Goal: Task Accomplishment & Management: Manage account settings

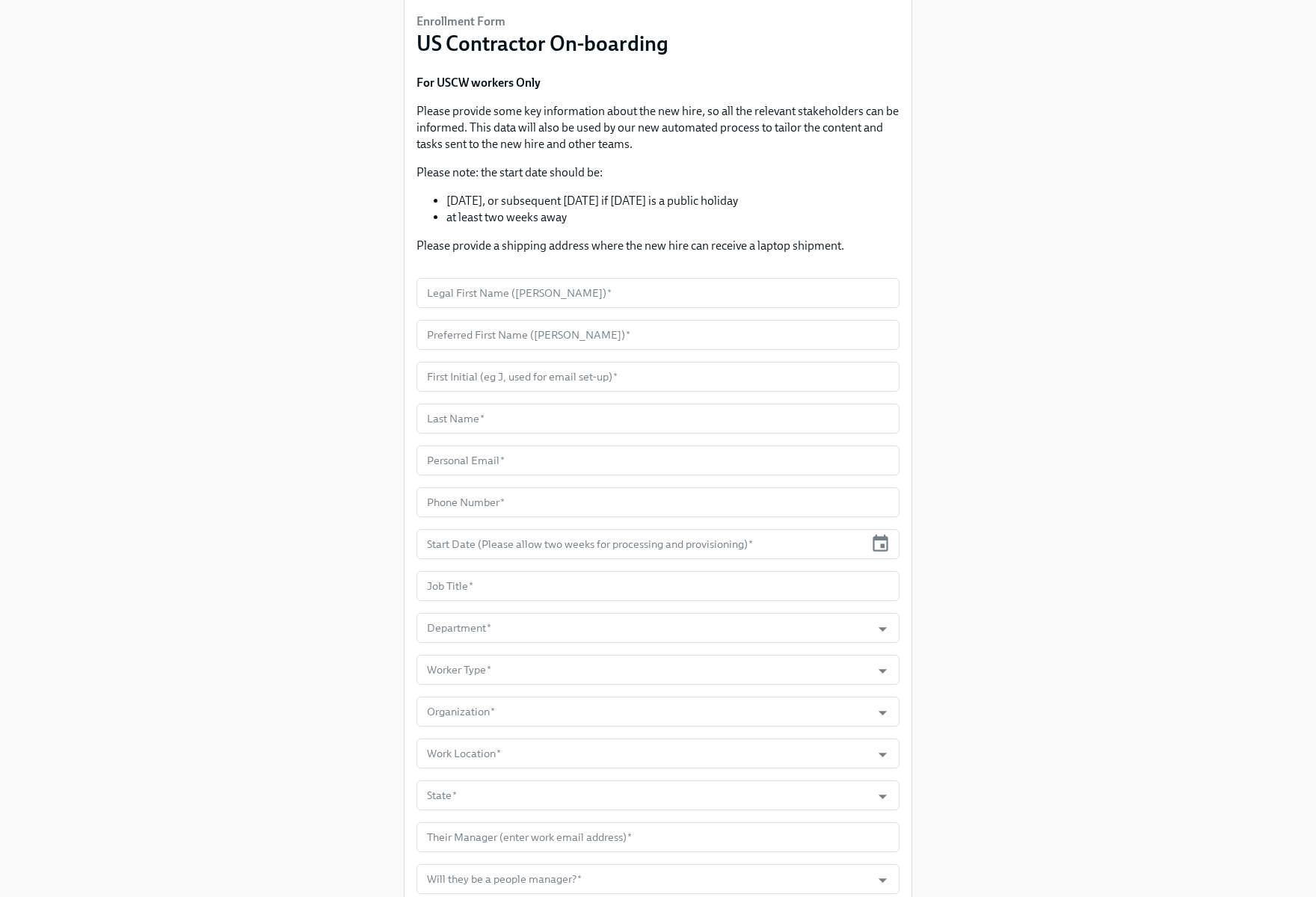
scroll to position [113, 0]
click at [872, 653] on div "Worker Type *" at bounding box center [658, 667] width 483 height 30
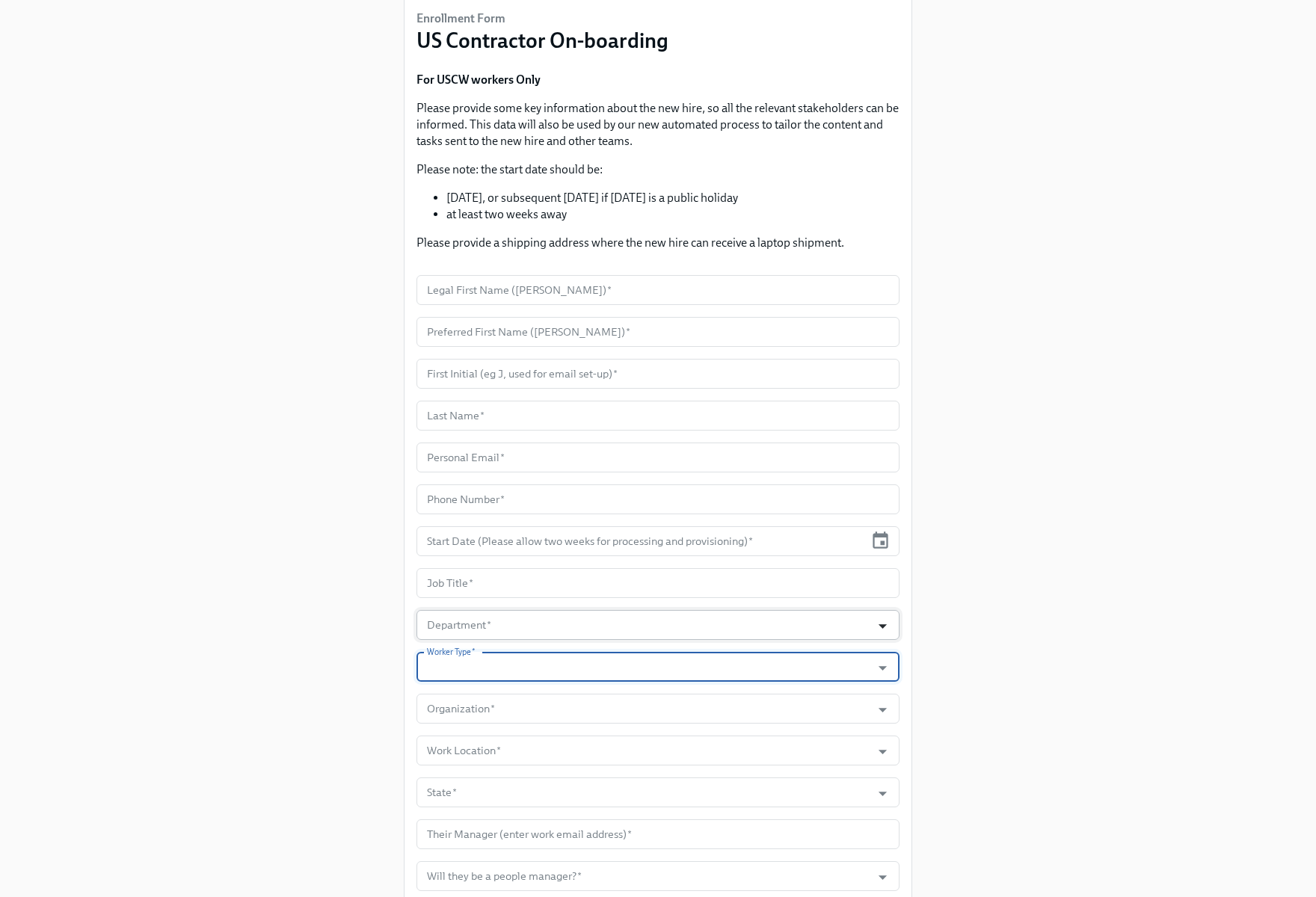
click at [884, 624] on icon "Open" at bounding box center [882, 626] width 8 height 5
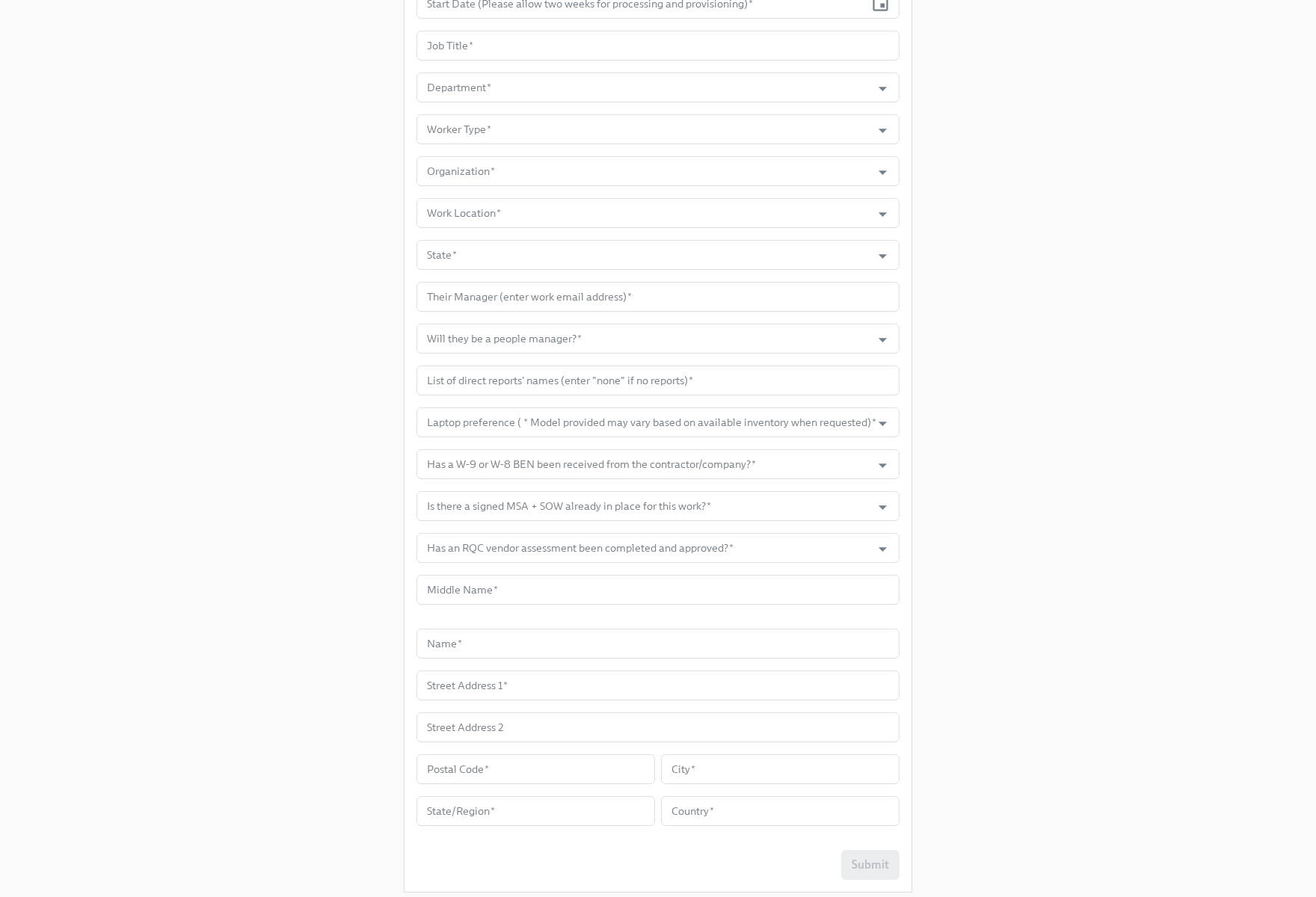
scroll to position [648, 0]
click at [811, 215] on input "Work Location   *" at bounding box center [643, 215] width 439 height 30
click at [842, 172] on input "Organization   *" at bounding box center [643, 173] width 439 height 30
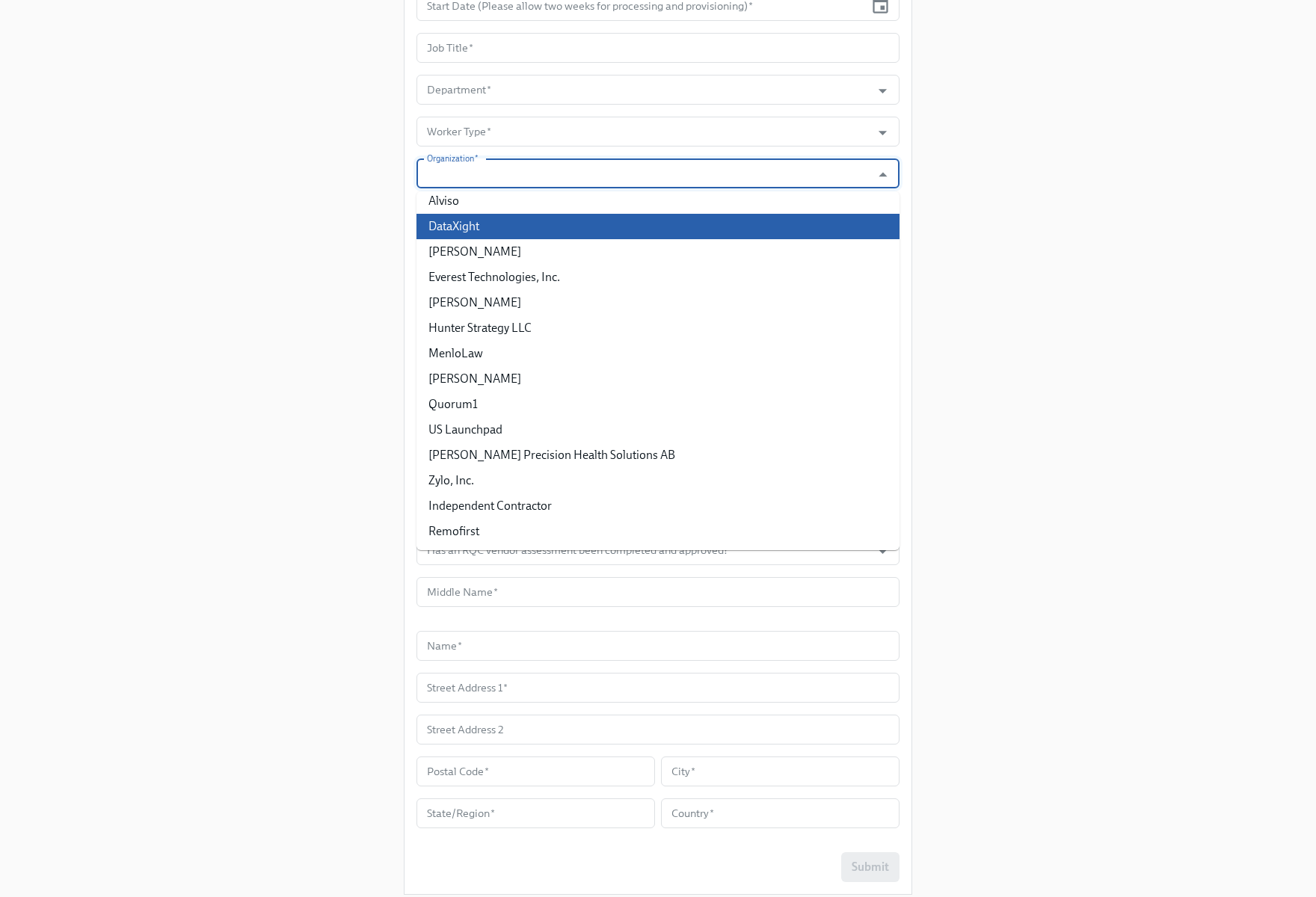
scroll to position [0, 0]
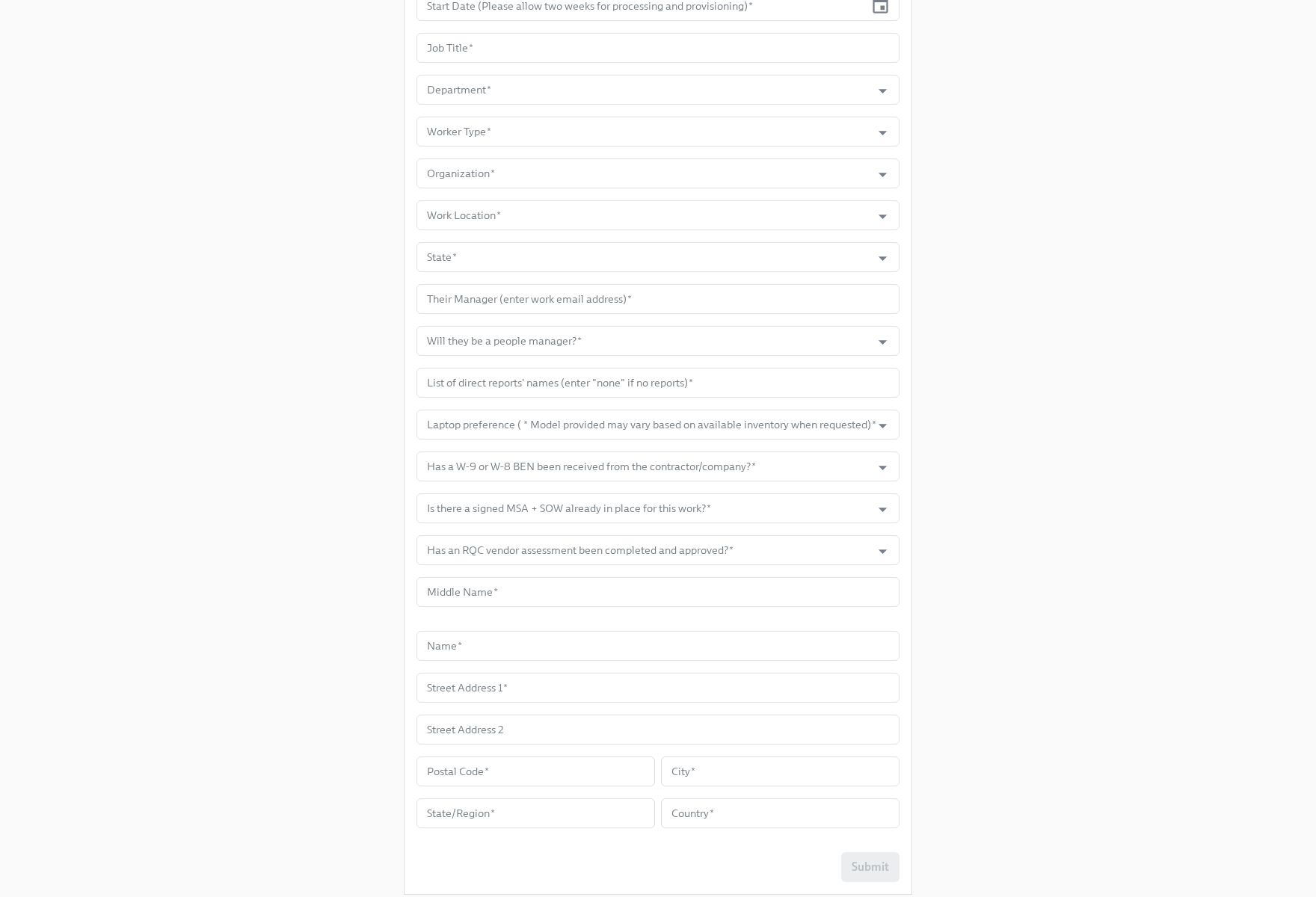
click at [1001, 272] on div "Enrollment Form US Contractor On-boarding For USCW workers Only Please provide …" at bounding box center [658, 129] width 1245 height 1554
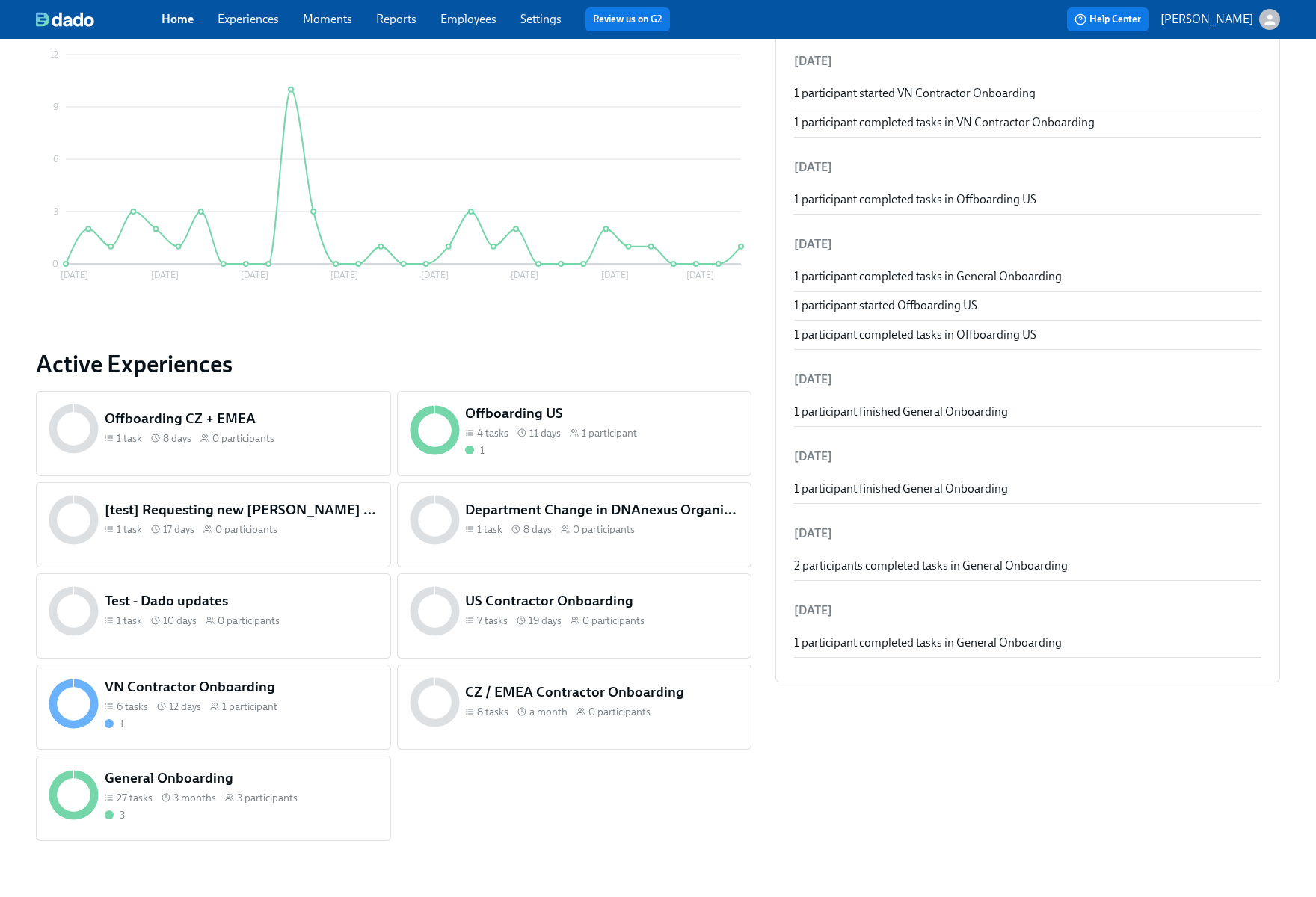
scroll to position [289, 0]
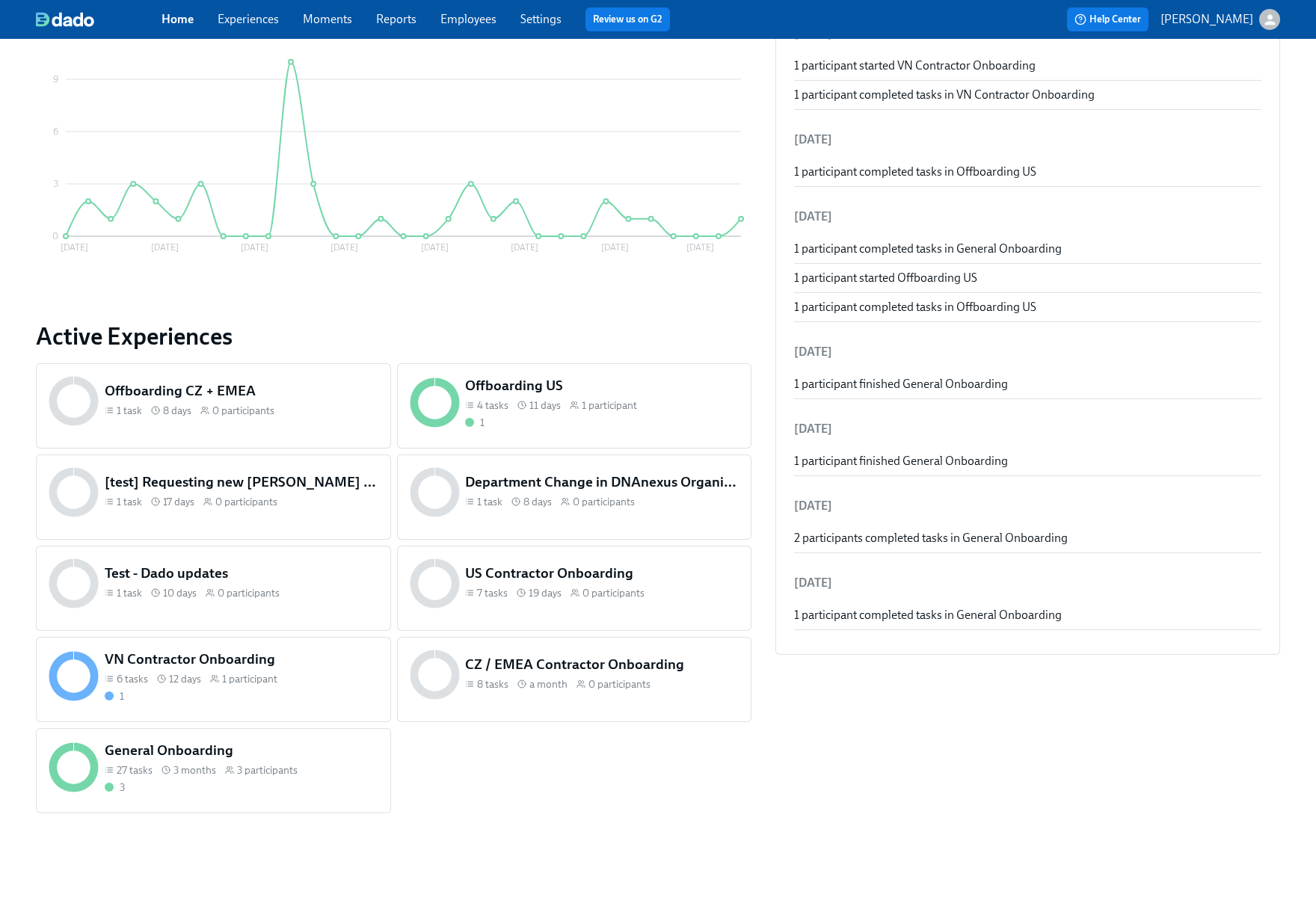
click at [533, 406] on span "11 days" at bounding box center [545, 405] width 31 height 14
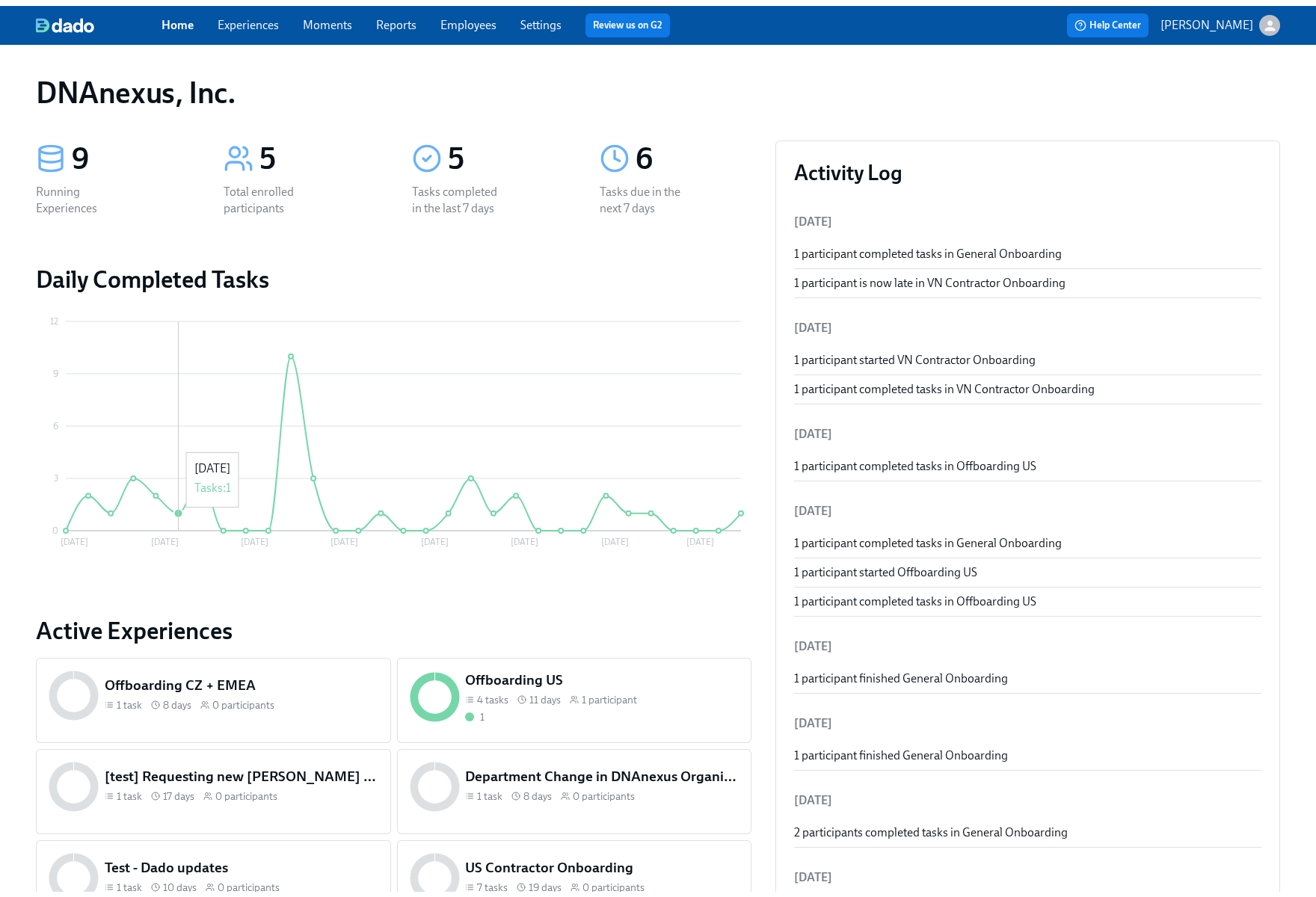
scroll to position [289, 0]
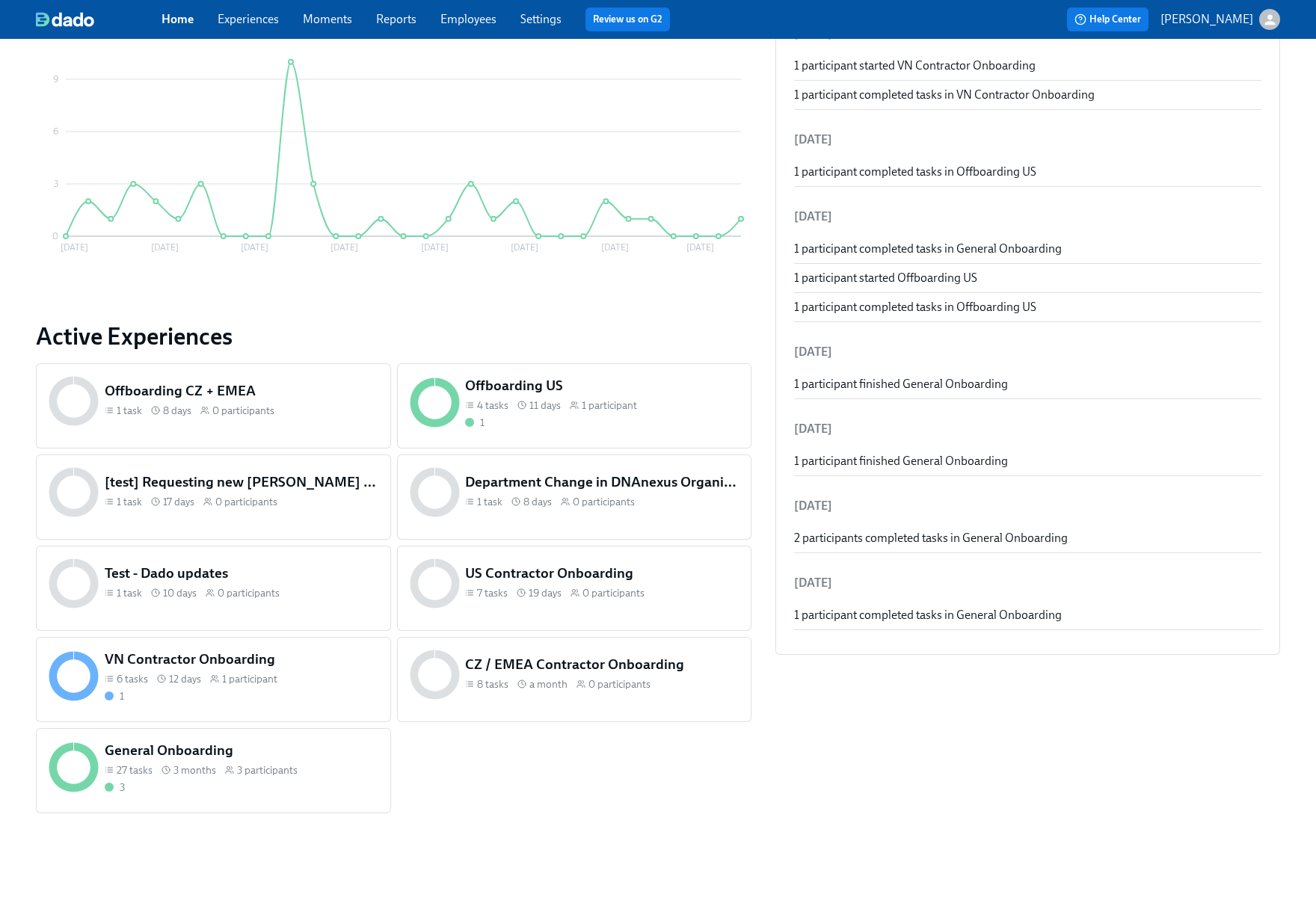
click at [554, 19] on link "Settings" at bounding box center [541, 19] width 41 height 14
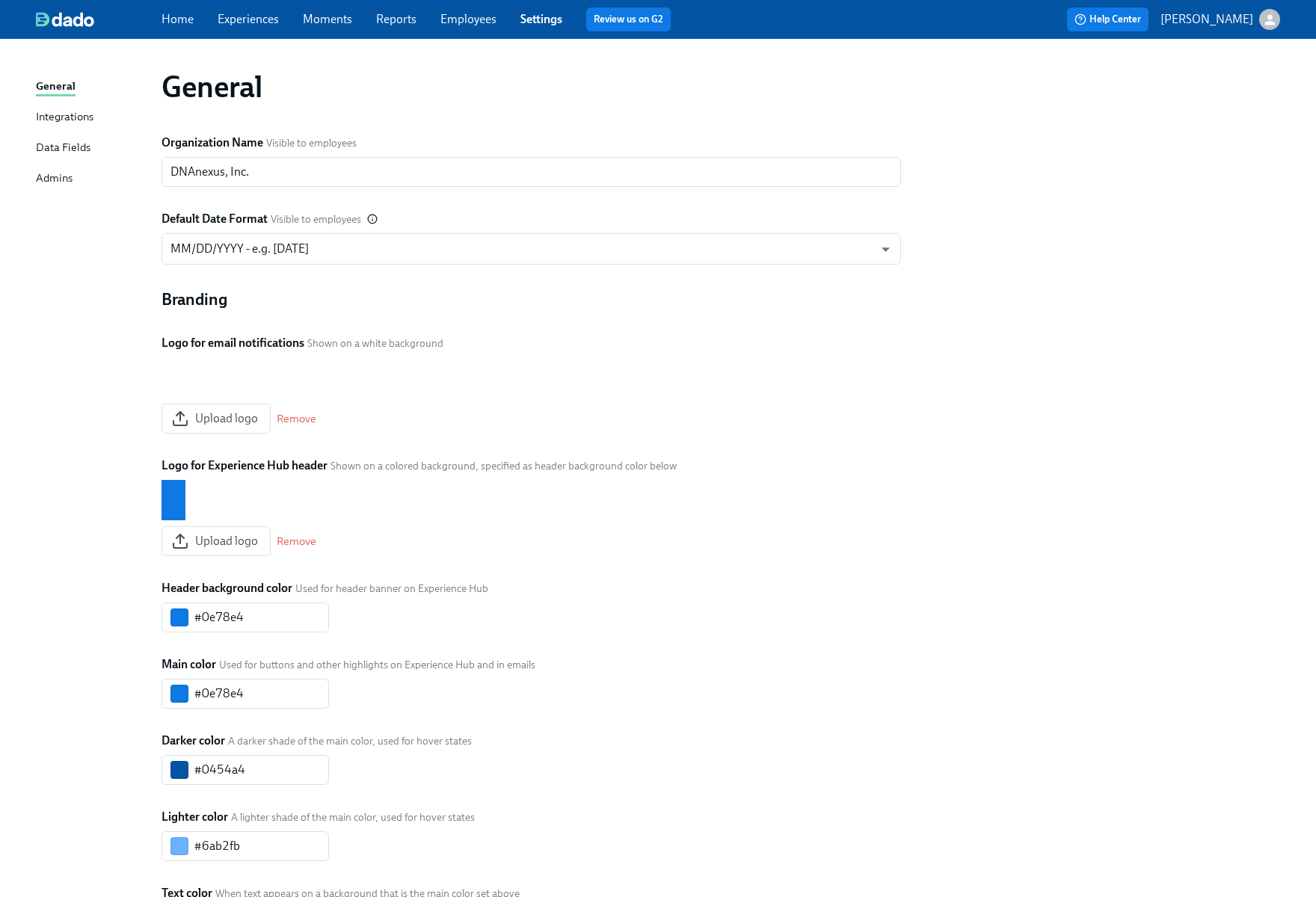
click at [107, 147] on link "Data Fields" at bounding box center [92, 149] width 114 height 19
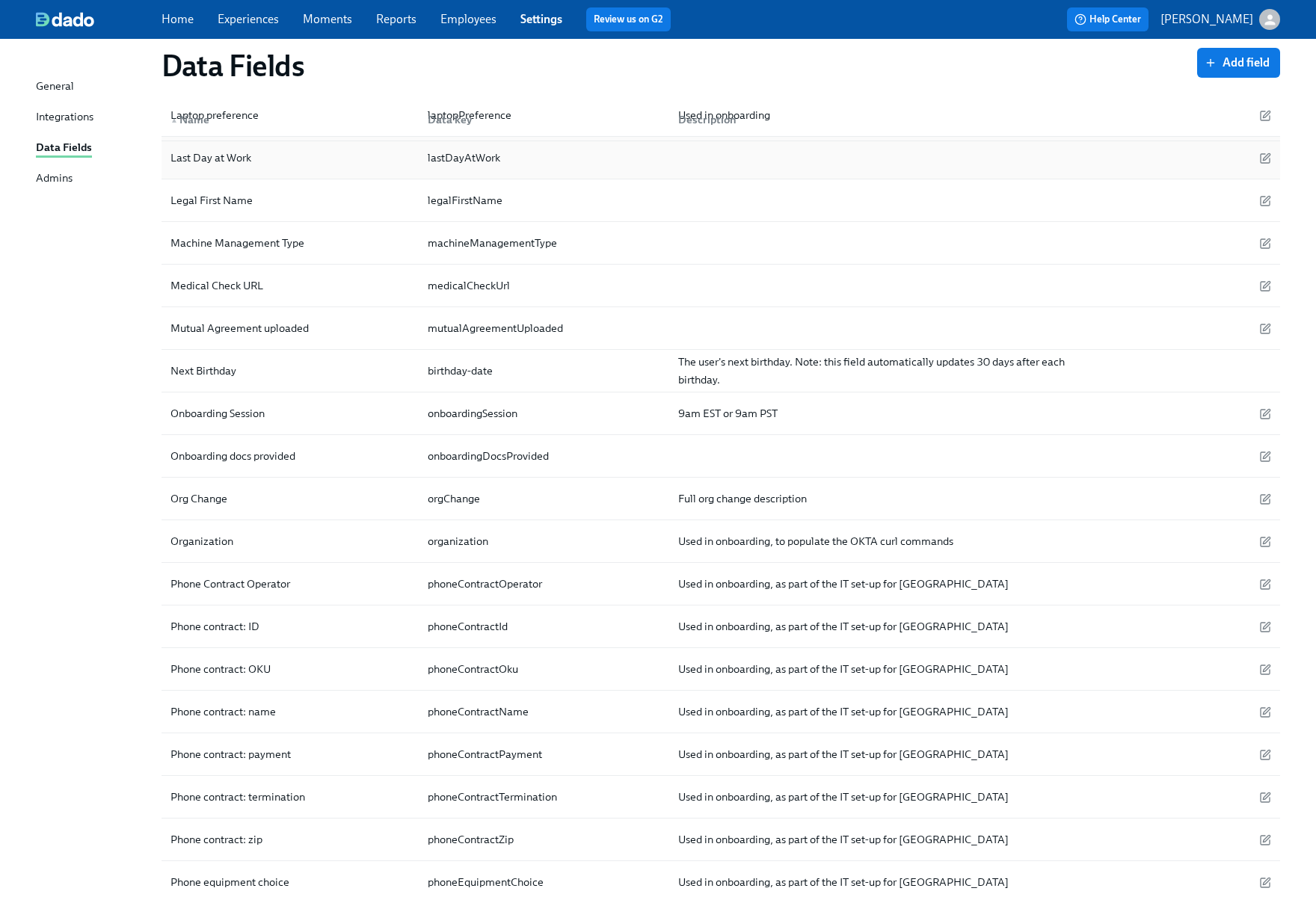
scroll to position [1488, 0]
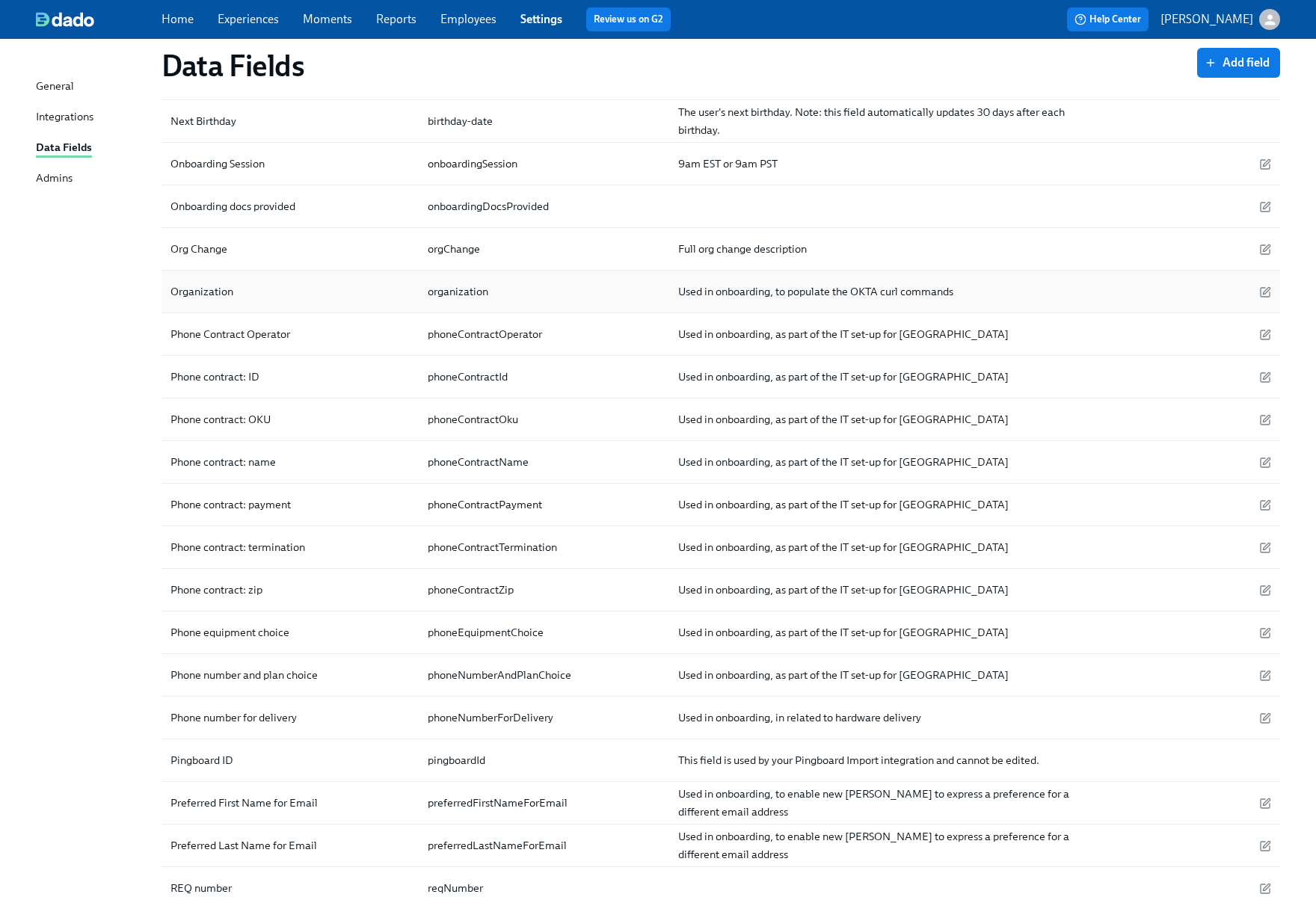
click at [646, 297] on div "organization" at bounding box center [541, 291] width 251 height 30
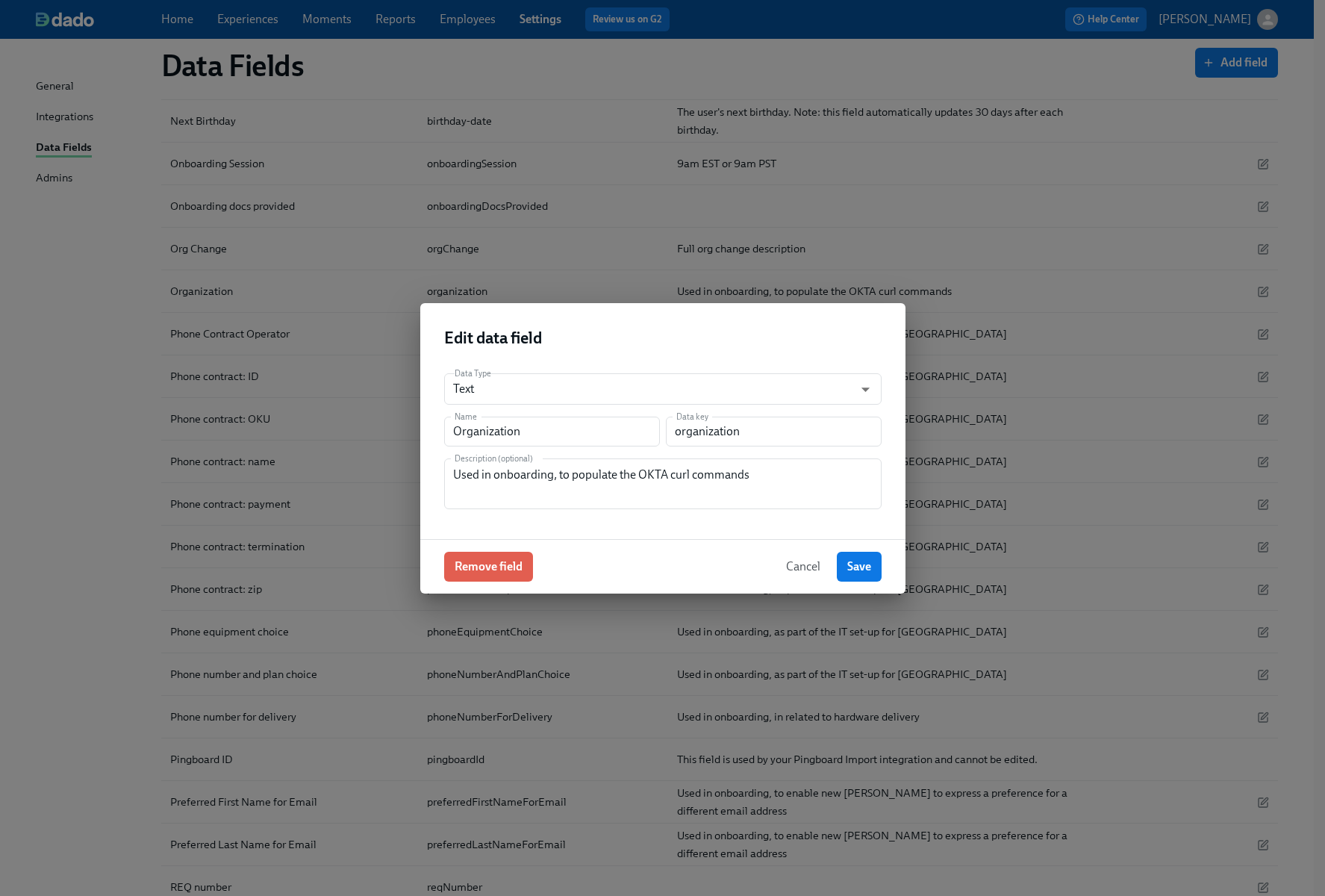
click at [792, 572] on span "Cancel" at bounding box center [803, 566] width 35 height 15
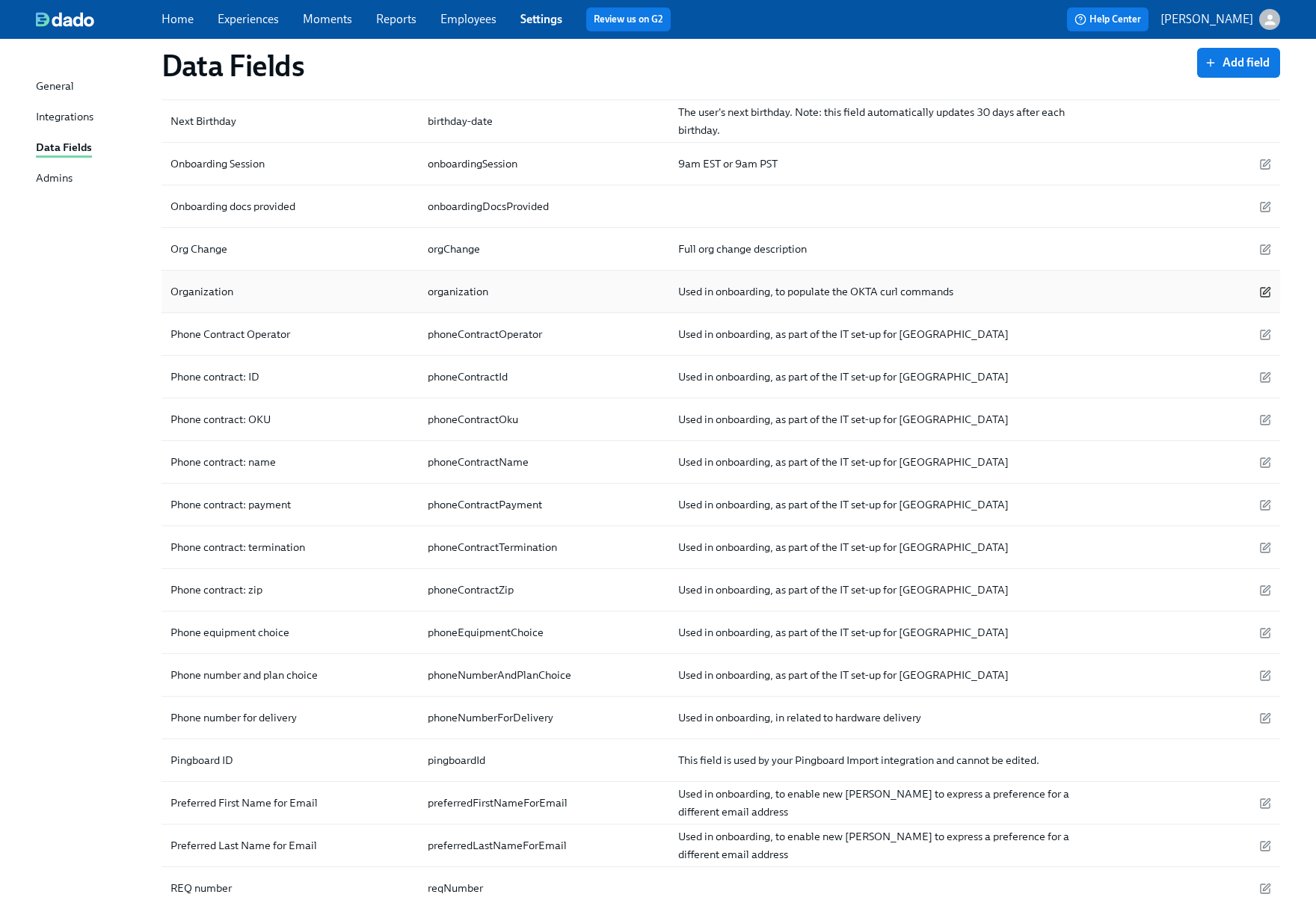
click at [1270, 293] on icon "button" at bounding box center [1265, 292] width 9 height 9
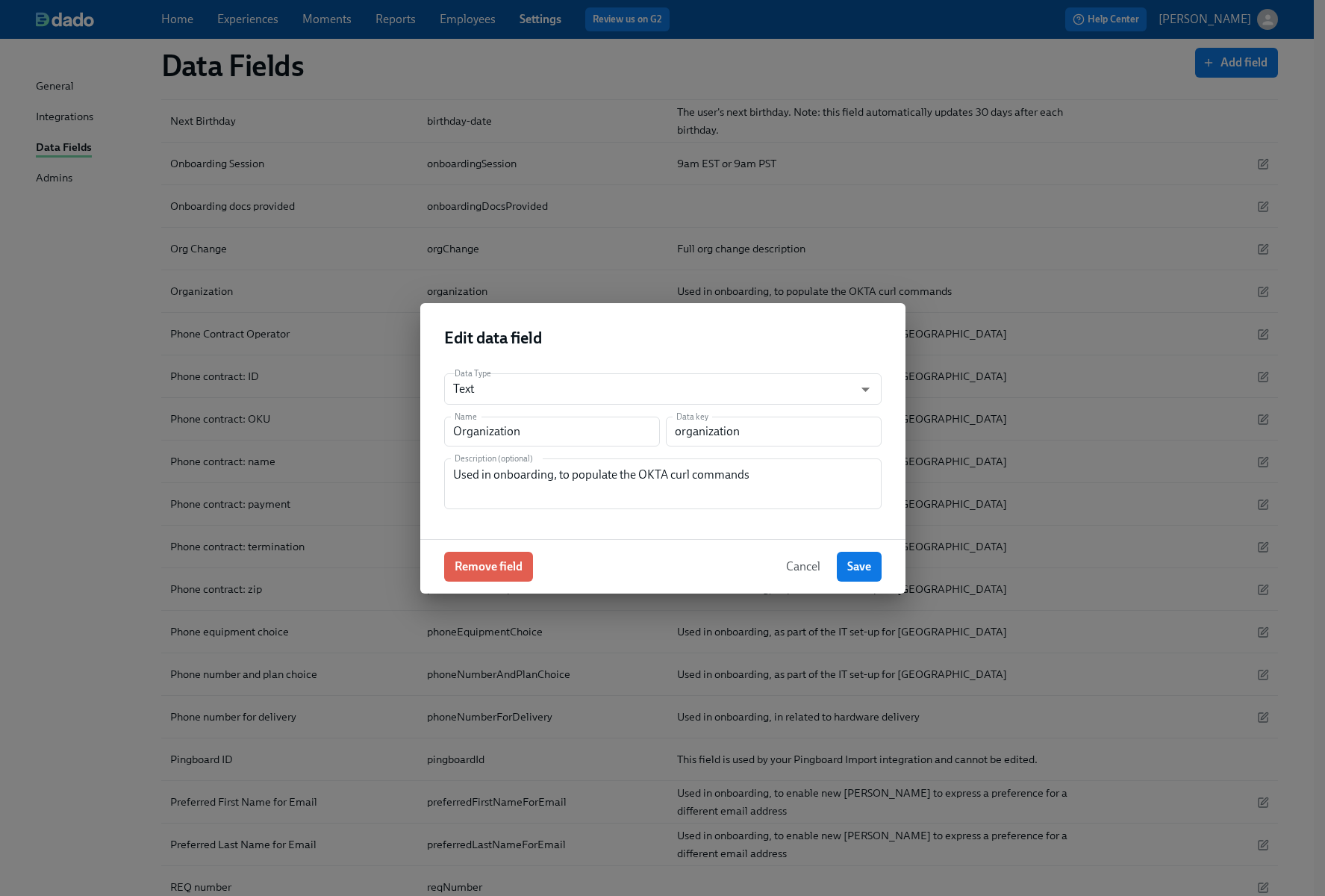
click at [798, 564] on span "Cancel" at bounding box center [803, 566] width 35 height 15
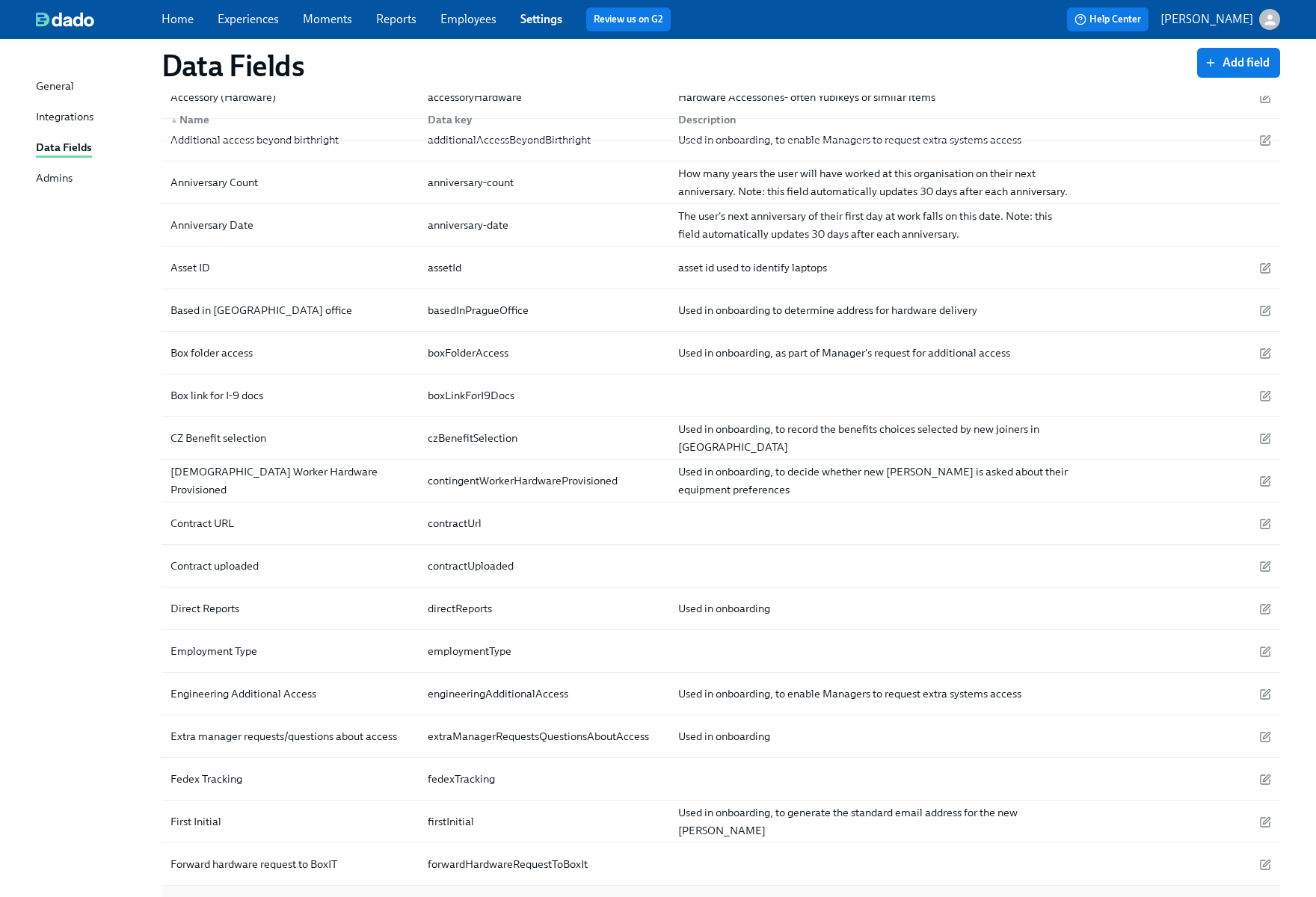
scroll to position [0, 0]
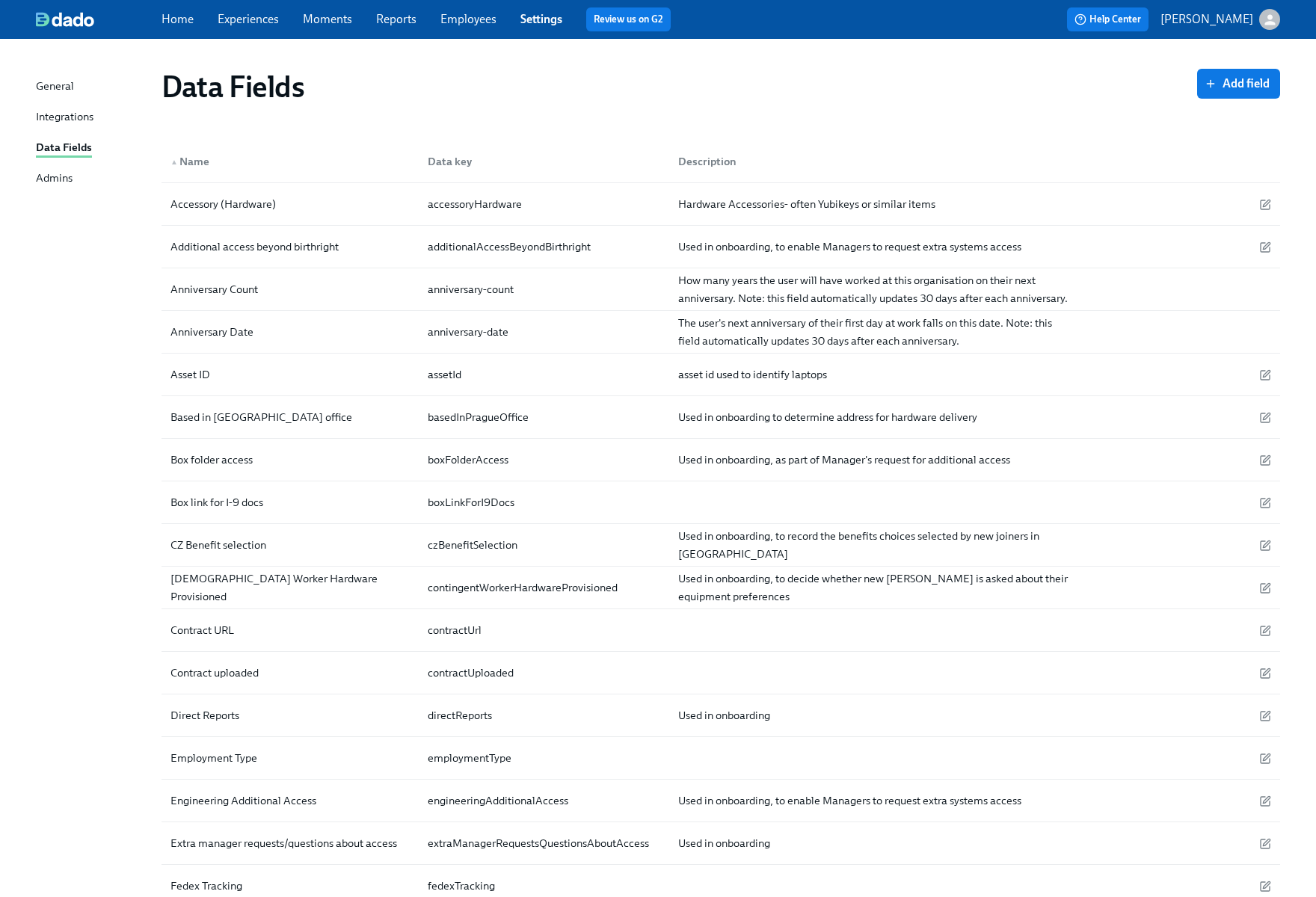
click at [293, 9] on div "Home Experiences Moments Reports Employees Settings Review us on G2" at bounding box center [441, 19] width 559 height 24
click at [274, 16] on link "Experiences" at bounding box center [247, 19] width 61 height 14
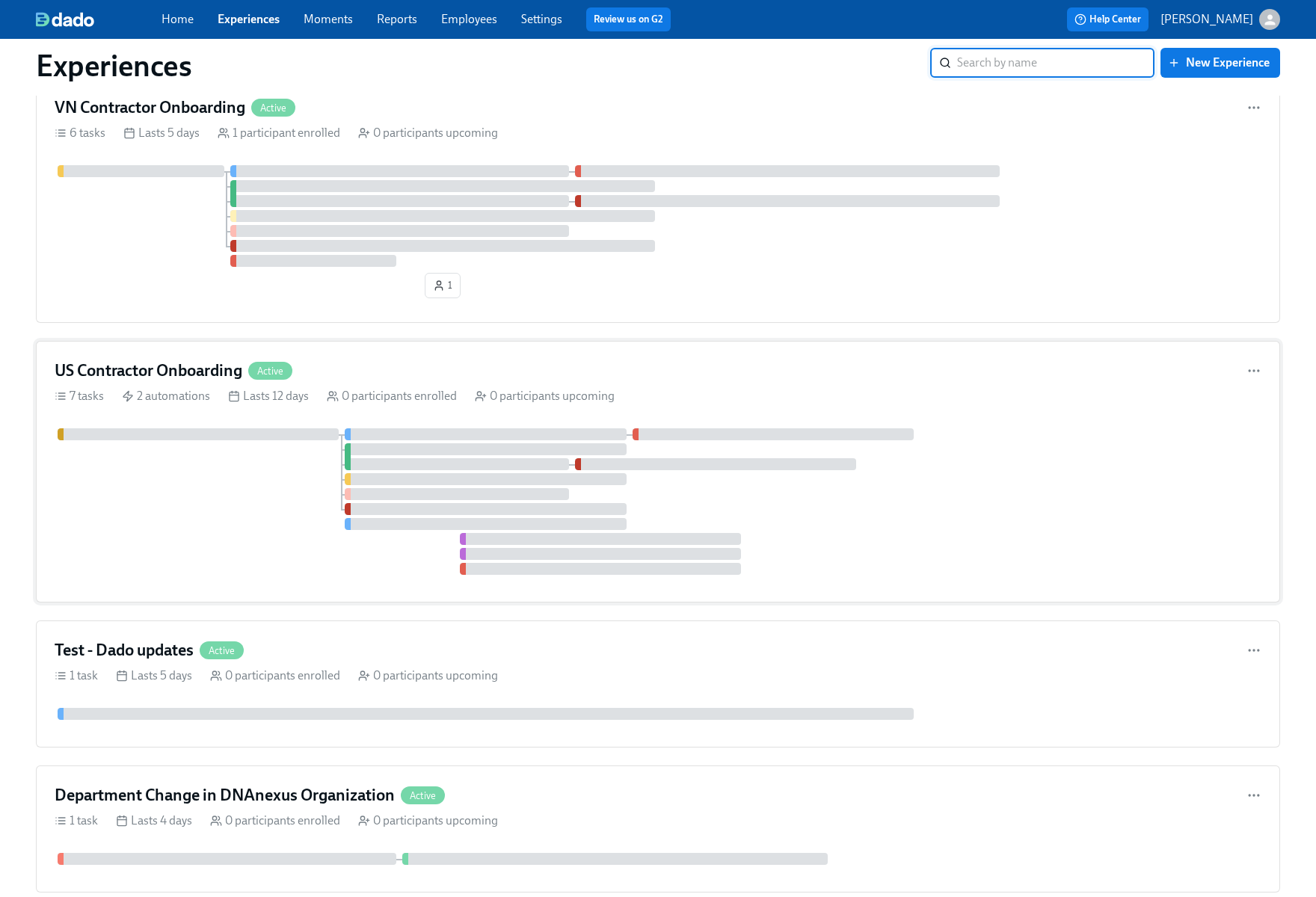
scroll to position [662, 0]
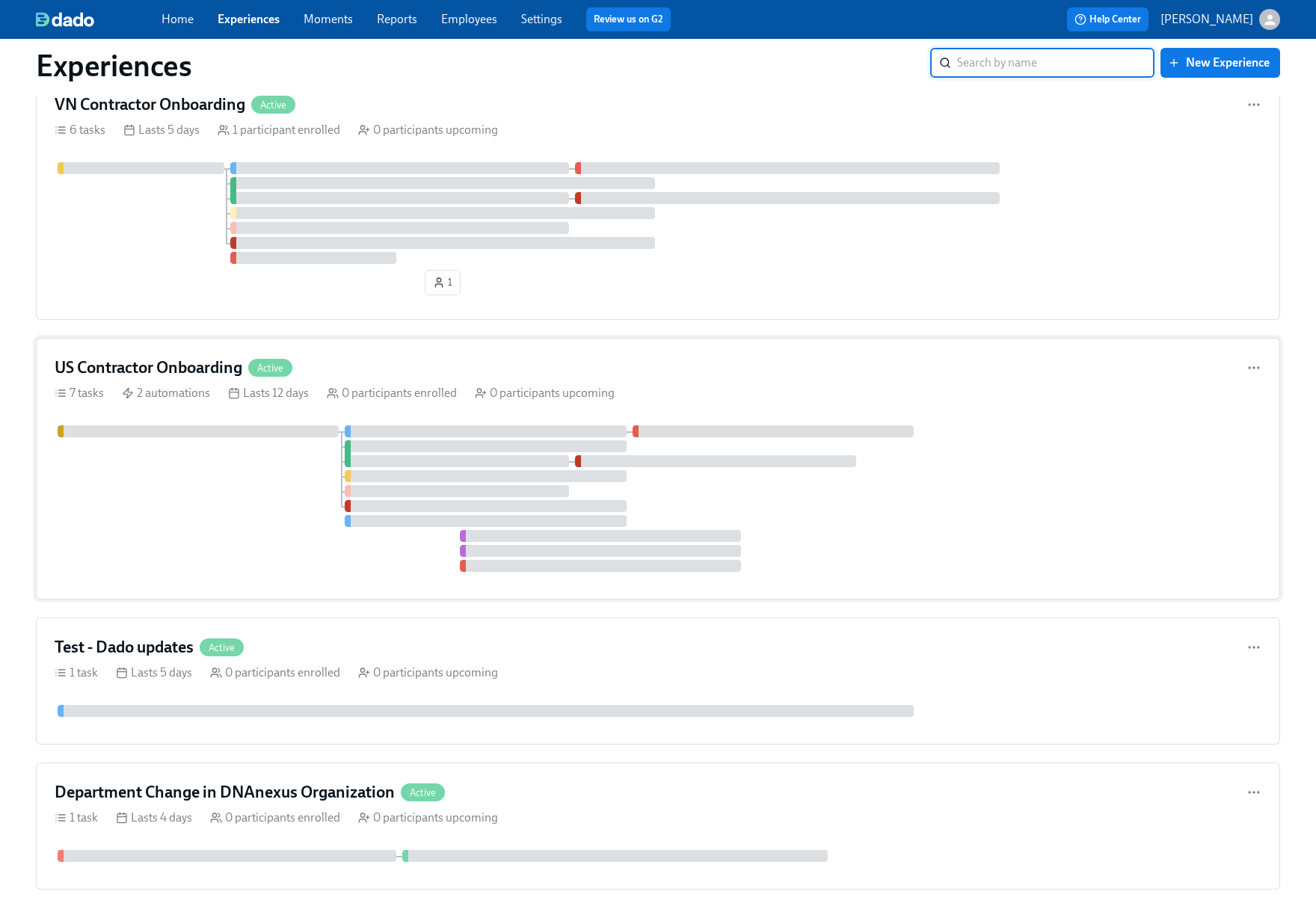
click at [126, 370] on h4 "US Contractor Onboarding" at bounding box center [148, 368] width 187 height 23
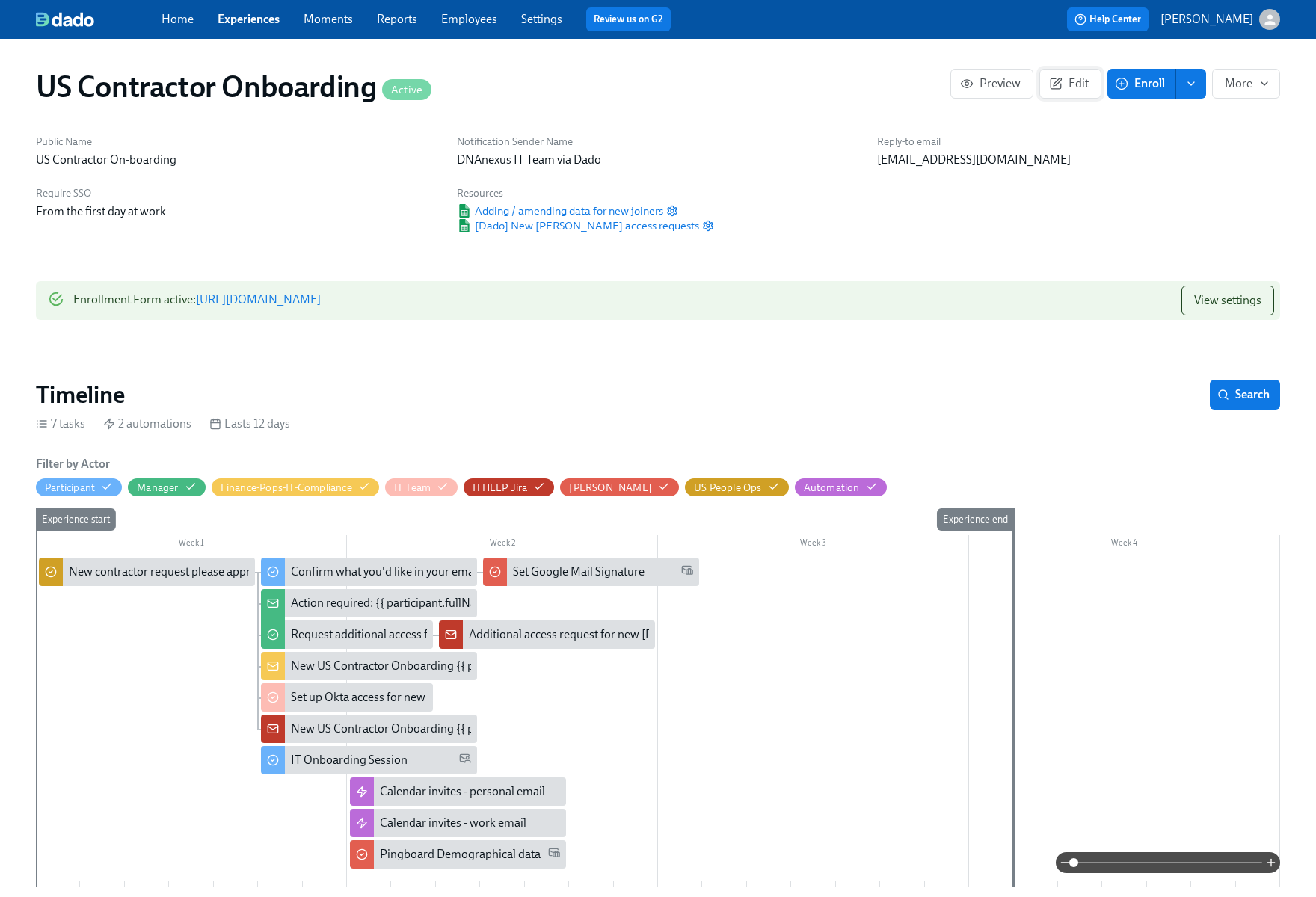
click at [1070, 78] on span "Edit" at bounding box center [1070, 84] width 37 height 15
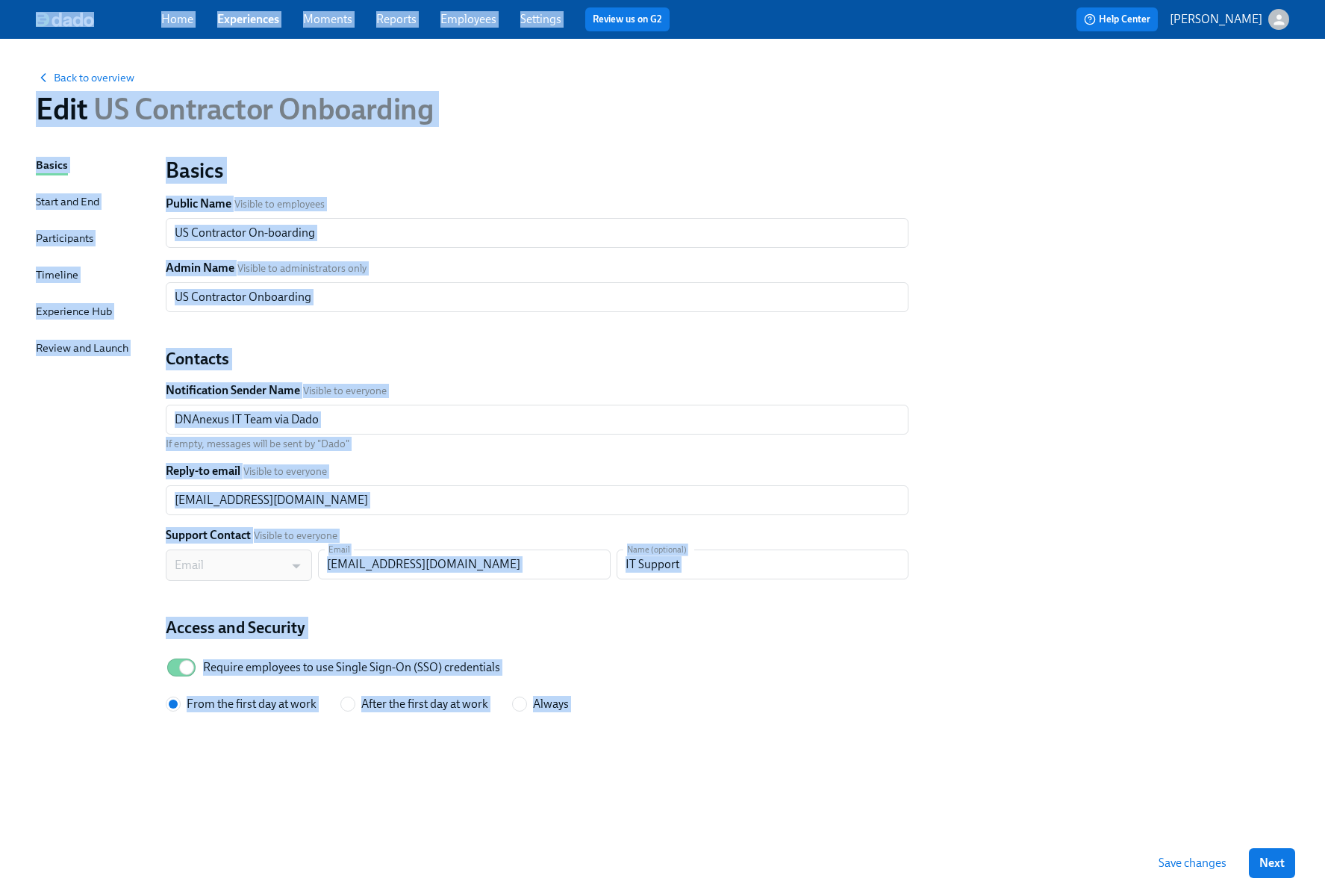
click at [561, 335] on div "Basics Public Name Visible to employees US Contractor On-boarding ​ Admin Name …" at bounding box center [536, 434] width 743 height 555
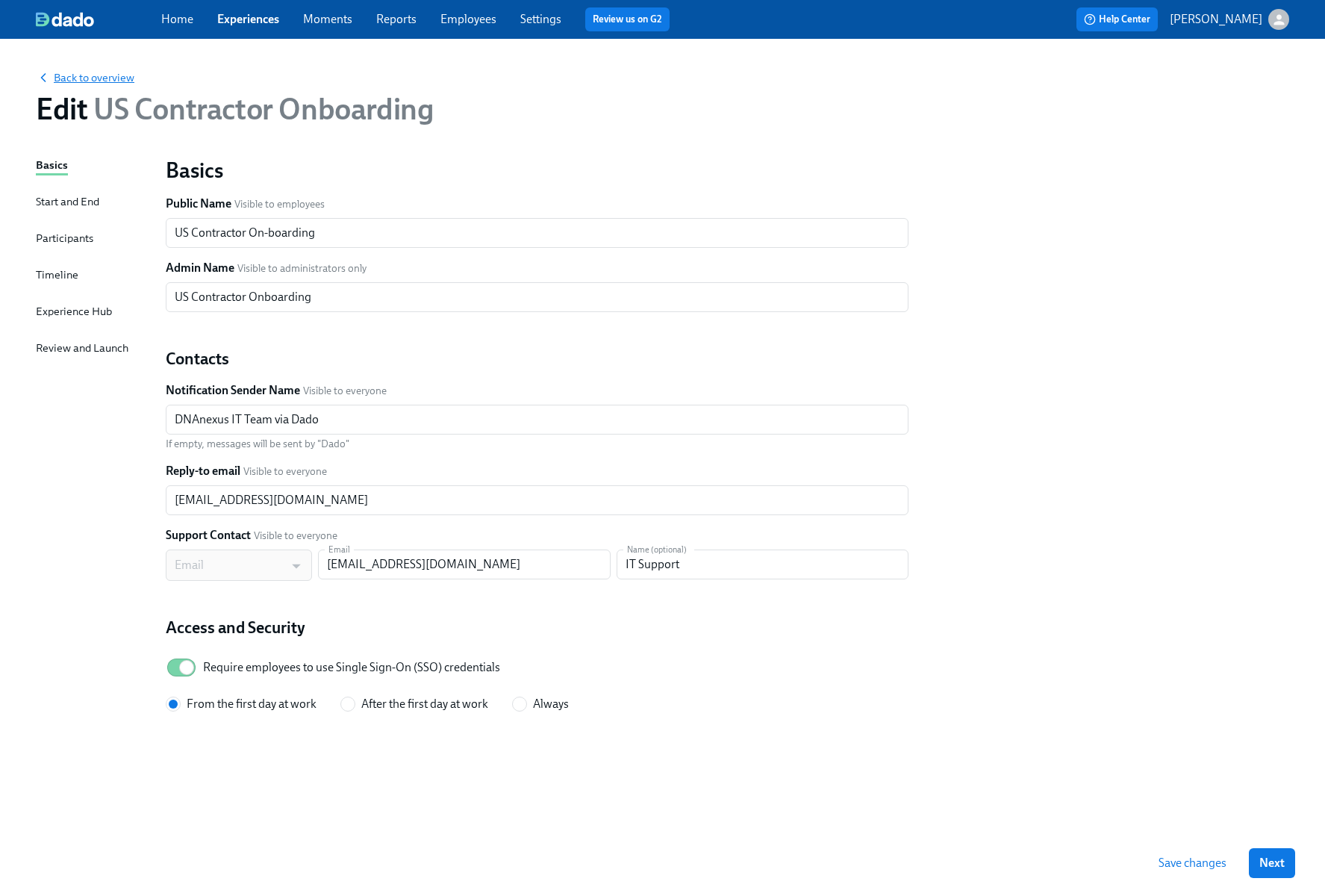
click at [113, 75] on span "Back to overview" at bounding box center [85, 78] width 99 height 15
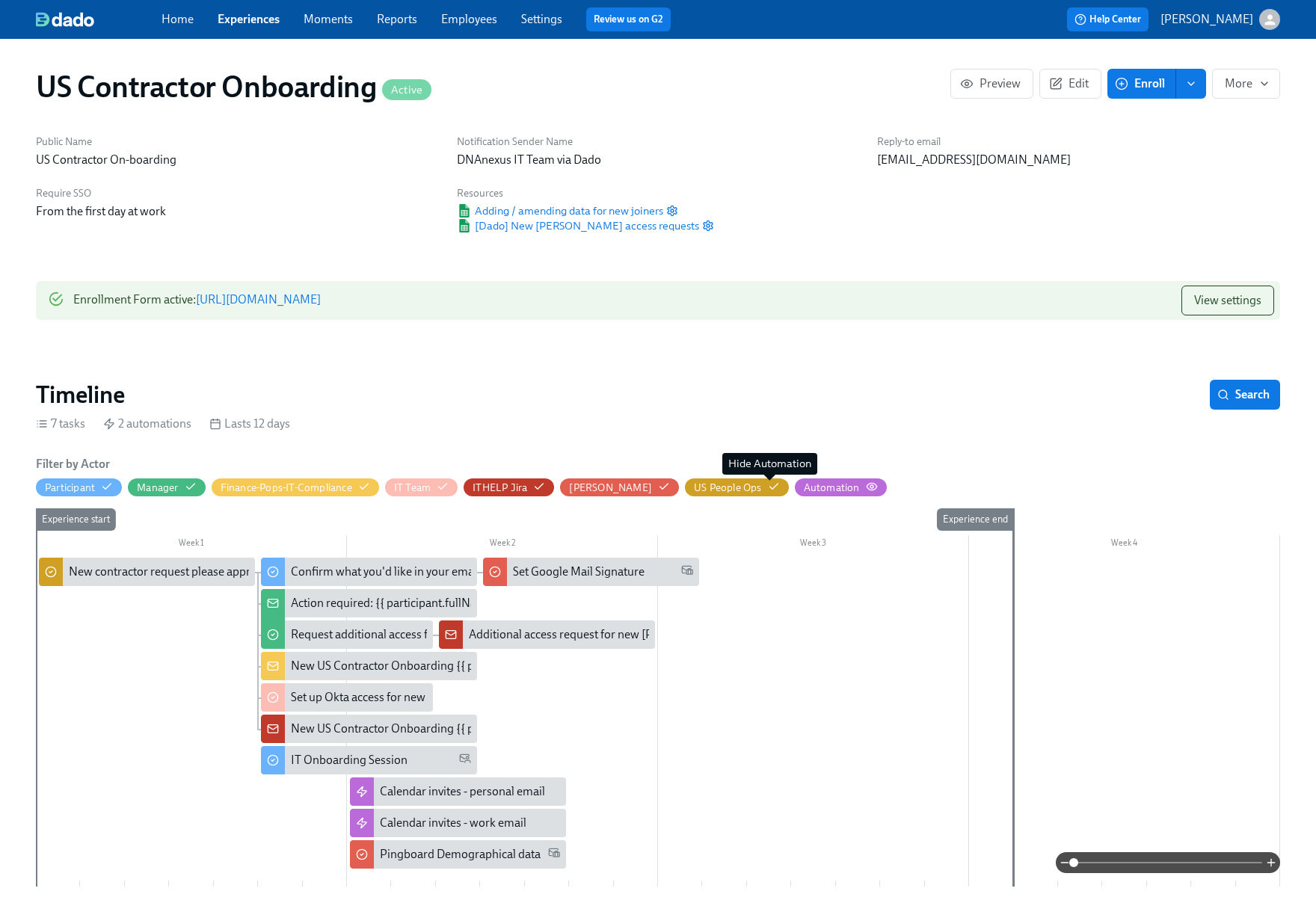
scroll to position [82, 0]
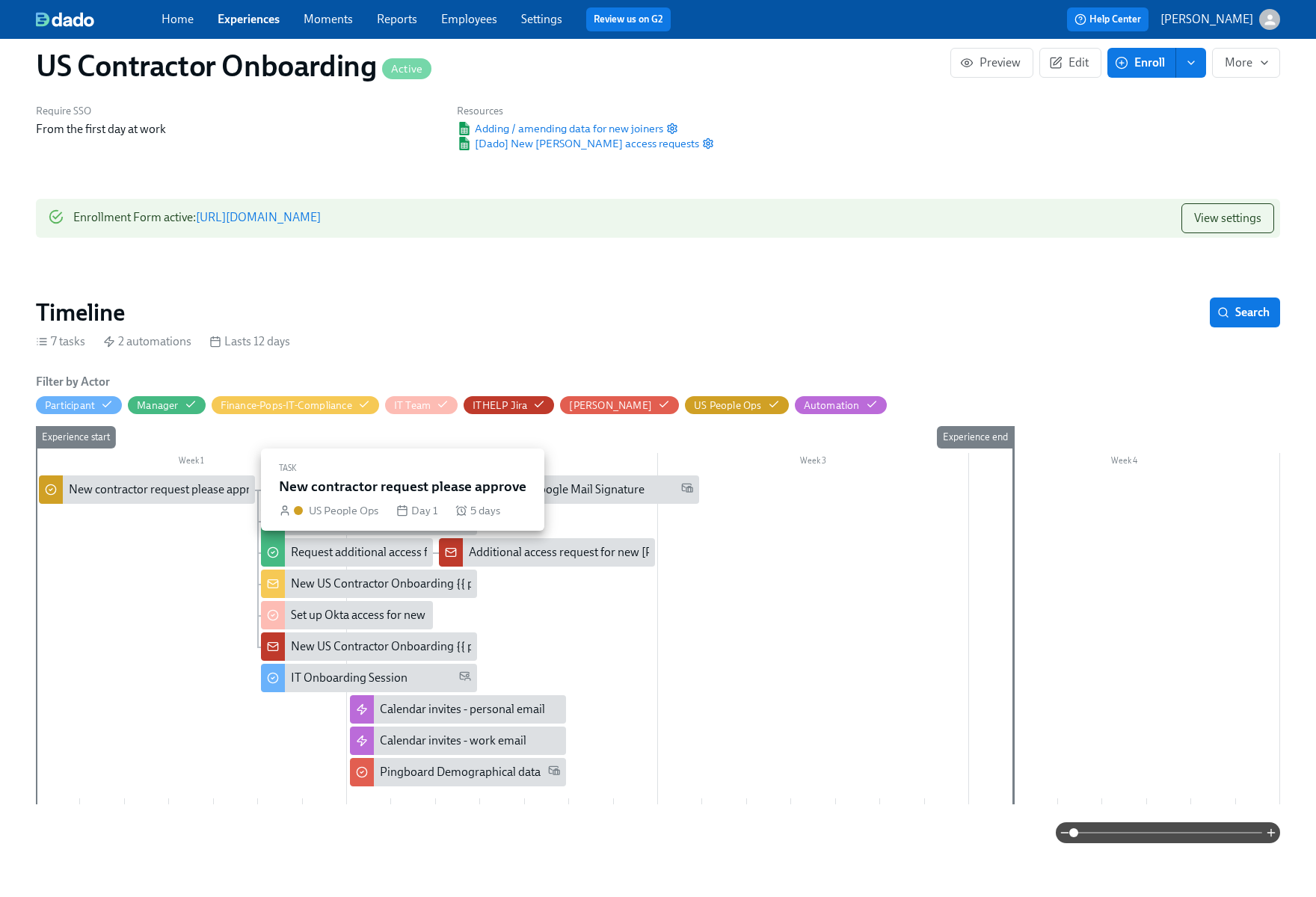
click at [179, 484] on div "New contractor request please approve" at bounding box center [168, 489] width 199 height 16
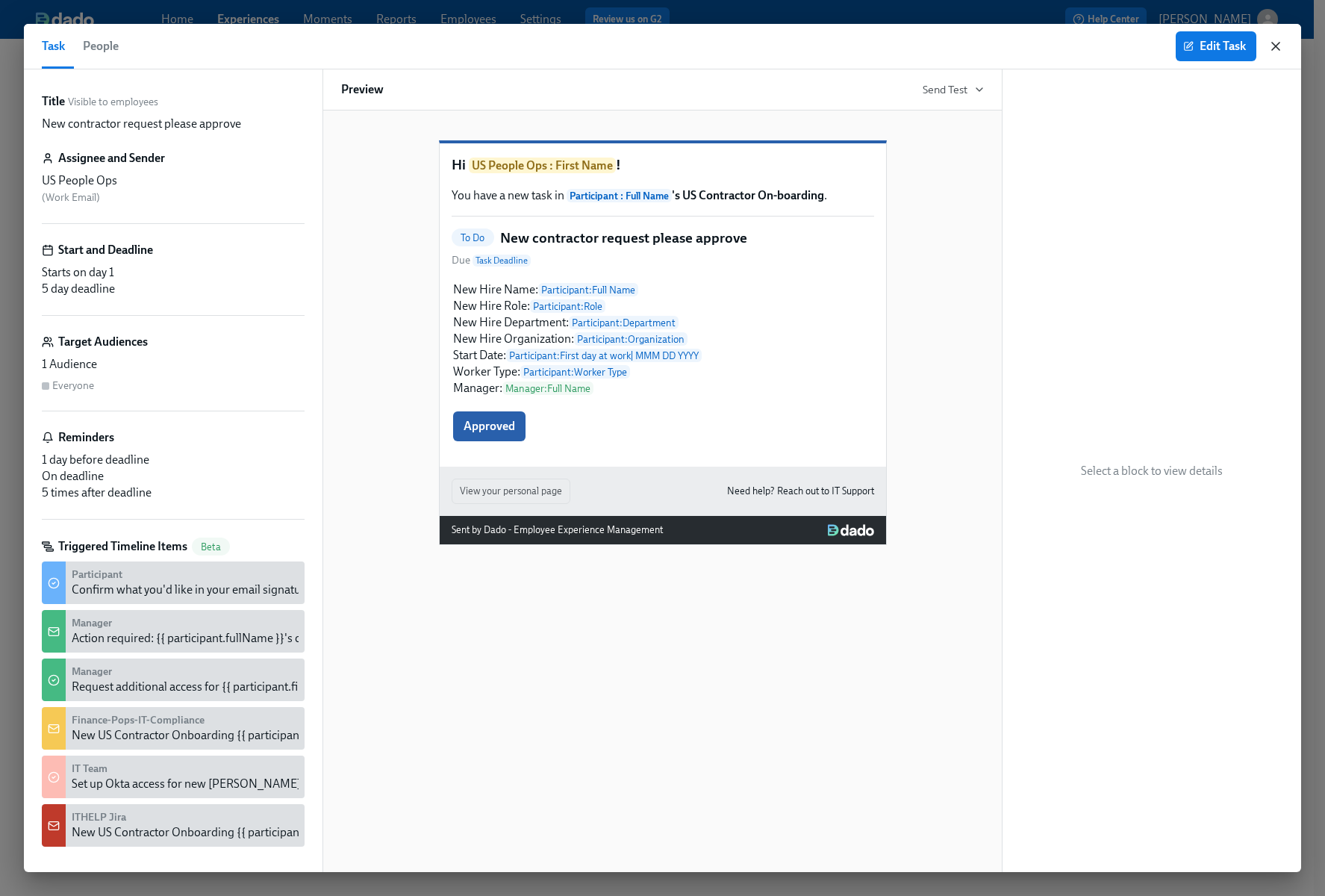
click at [1274, 40] on icon "button" at bounding box center [1275, 46] width 15 height 15
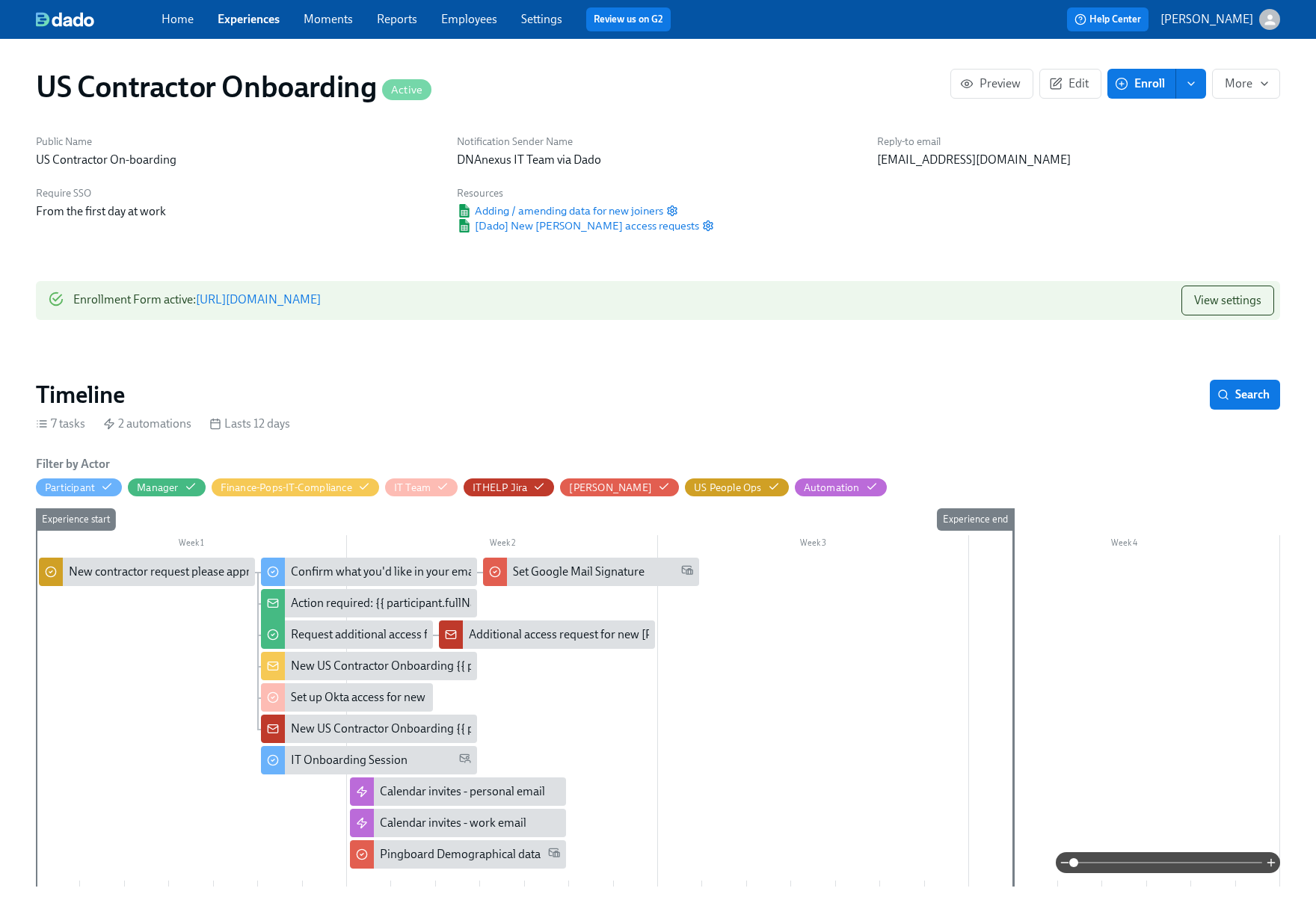
click at [1191, 82] on icon "enroll" at bounding box center [1191, 84] width 12 height 12
click at [896, 199] on div "Public Name US Contractor On-boarding Notification Sender Name DNAnexus IT Team…" at bounding box center [658, 184] width 1262 height 117
click at [1242, 307] on span "View settings" at bounding box center [1228, 301] width 68 height 15
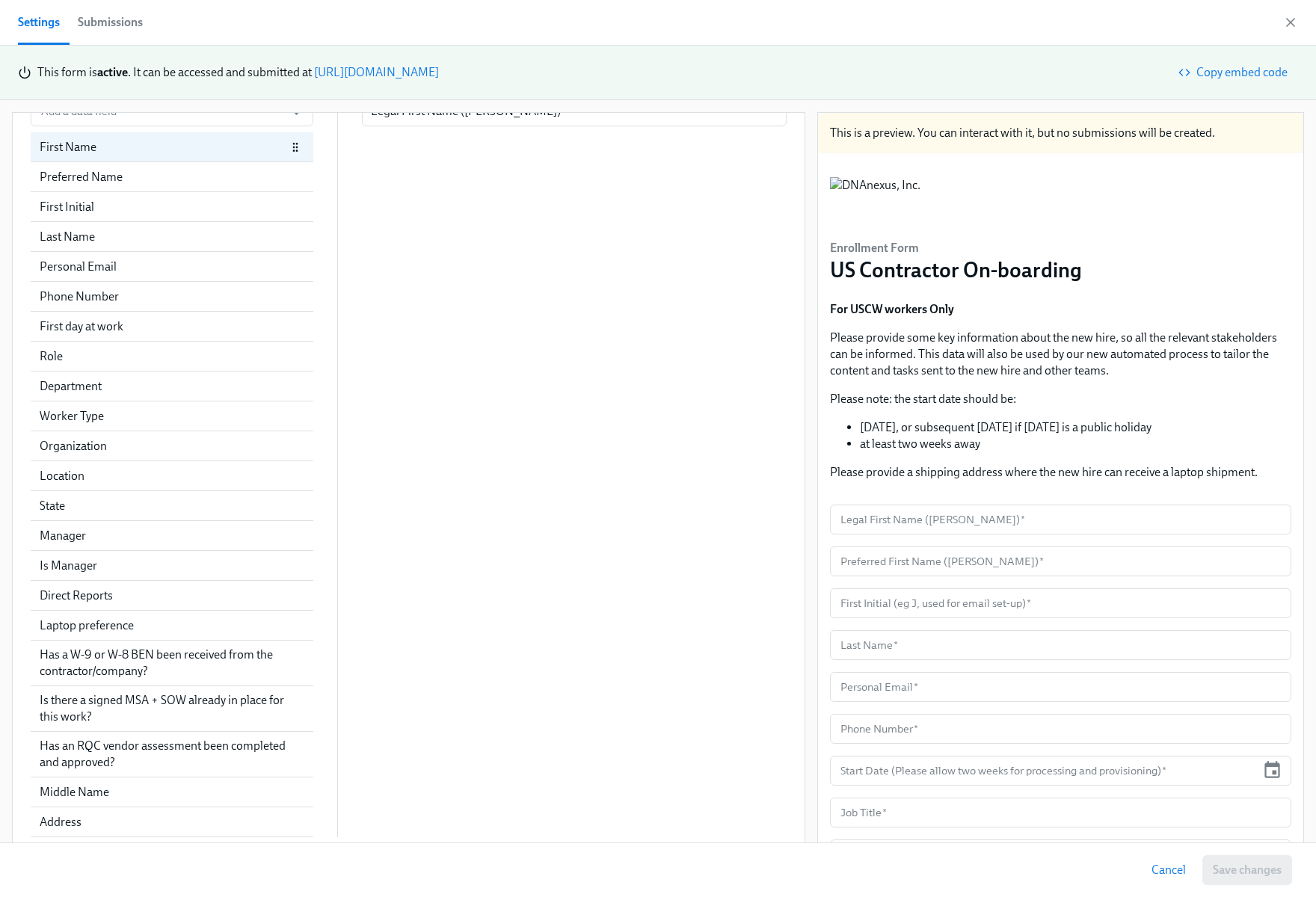
scroll to position [528, 0]
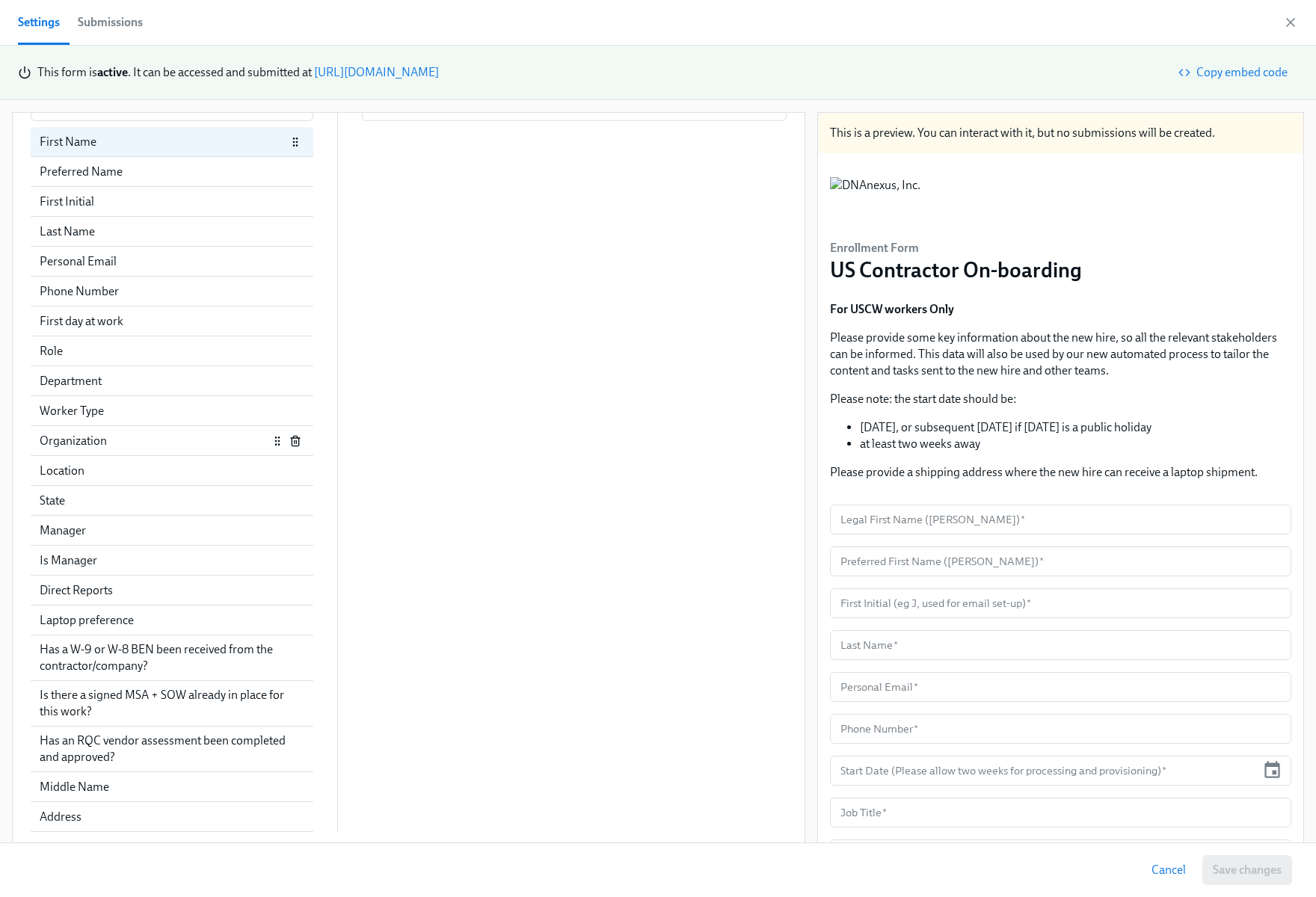
click at [155, 439] on div "Organization" at bounding box center [153, 440] width 229 height 16
radio input "false"
type input "Organization"
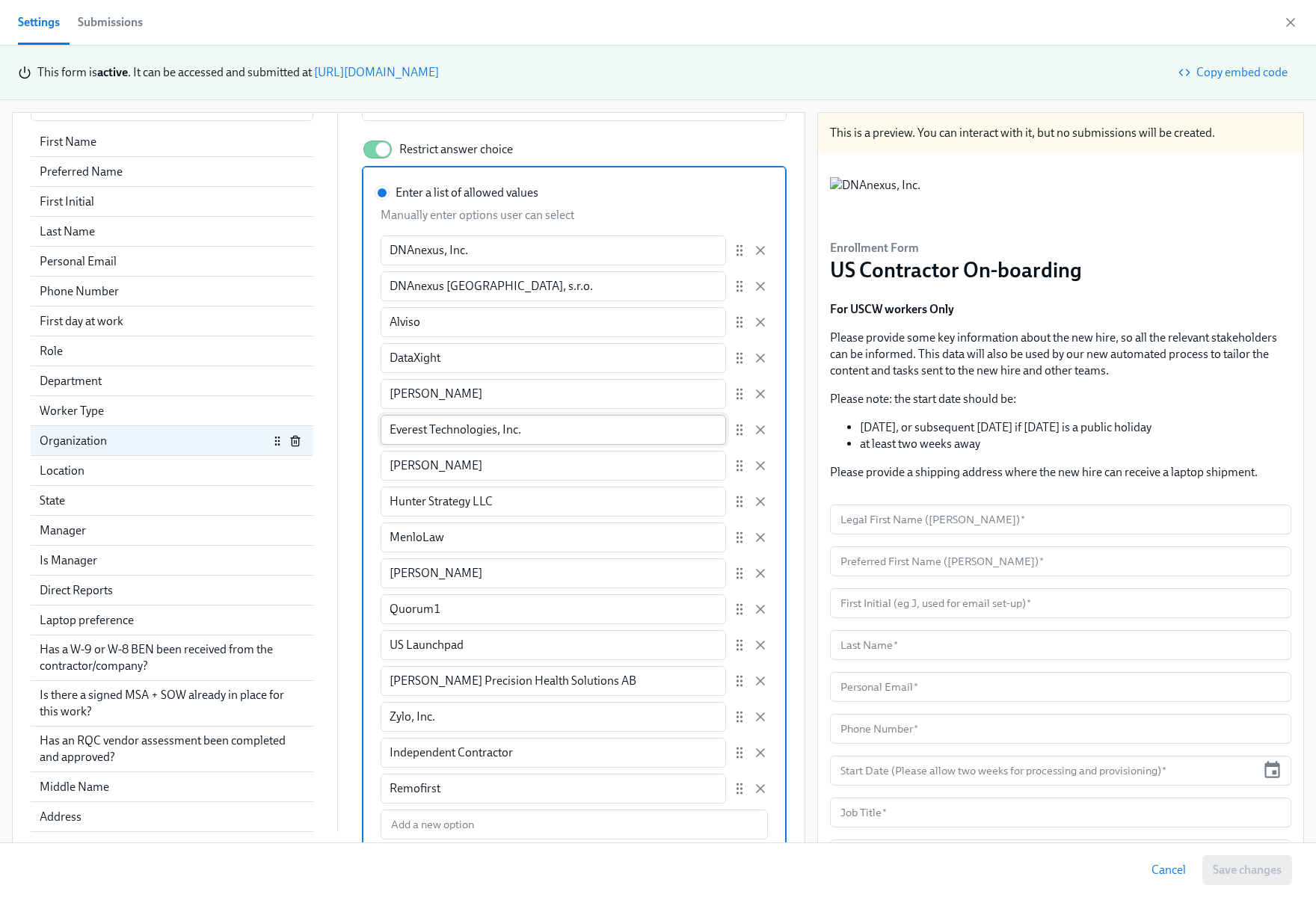
scroll to position [560, 0]
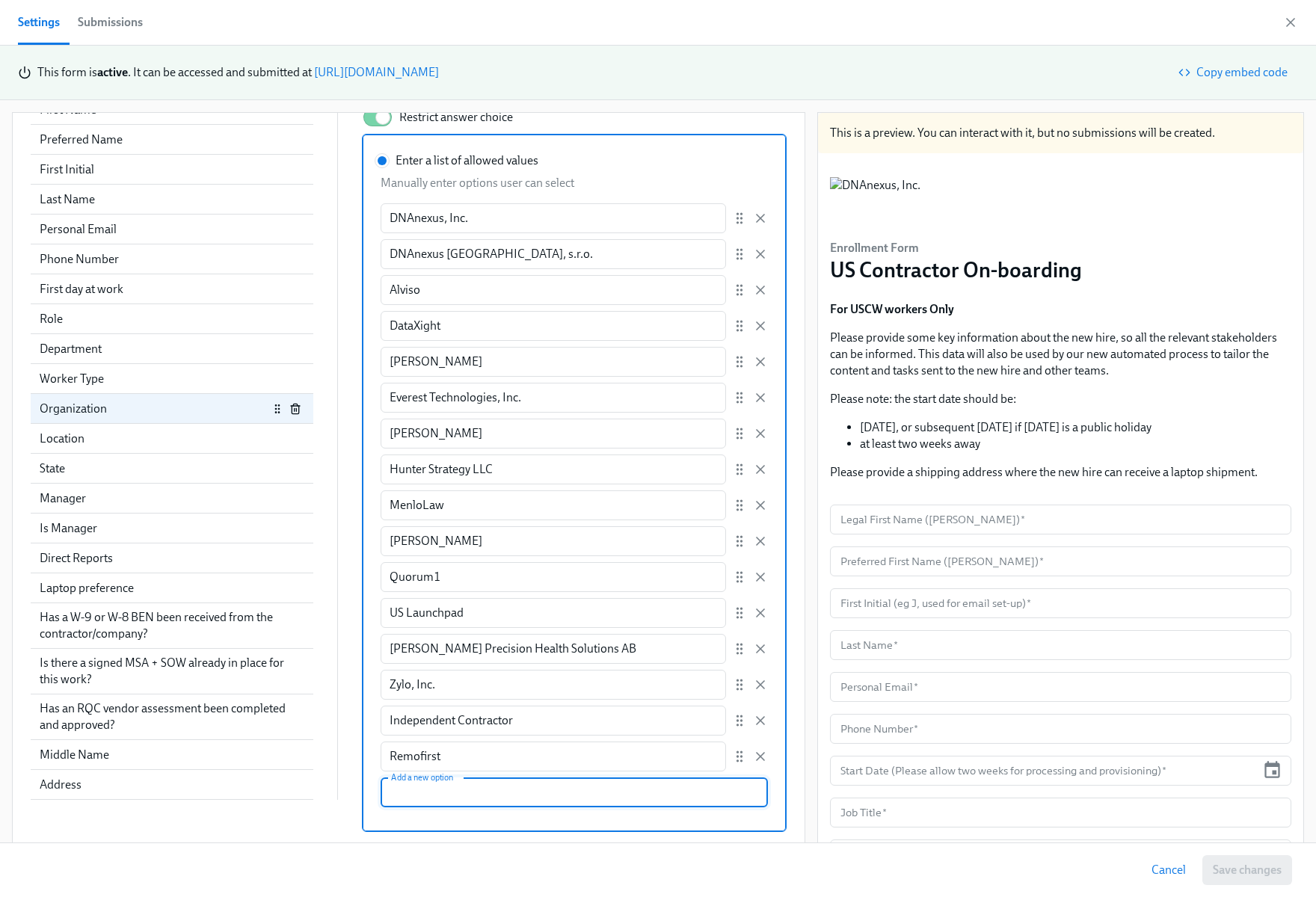
click at [541, 786] on input "Enter a list of allowed values Manually enter options user can select DNAnexus,…" at bounding box center [574, 793] width 387 height 30
drag, startPoint x: 579, startPoint y: 795, endPoint x: 222, endPoint y: 769, distance: 357.9
click at [223, 769] on div "Add a data field Add a data field First Name Preferred Name First Initial Last …" at bounding box center [409, 446] width 756 height 773
paste input "N0zxYMQXRYlsgSmpnERrvzAGSeZDLPfW"
type input "CrossCountry Consulting LLC"
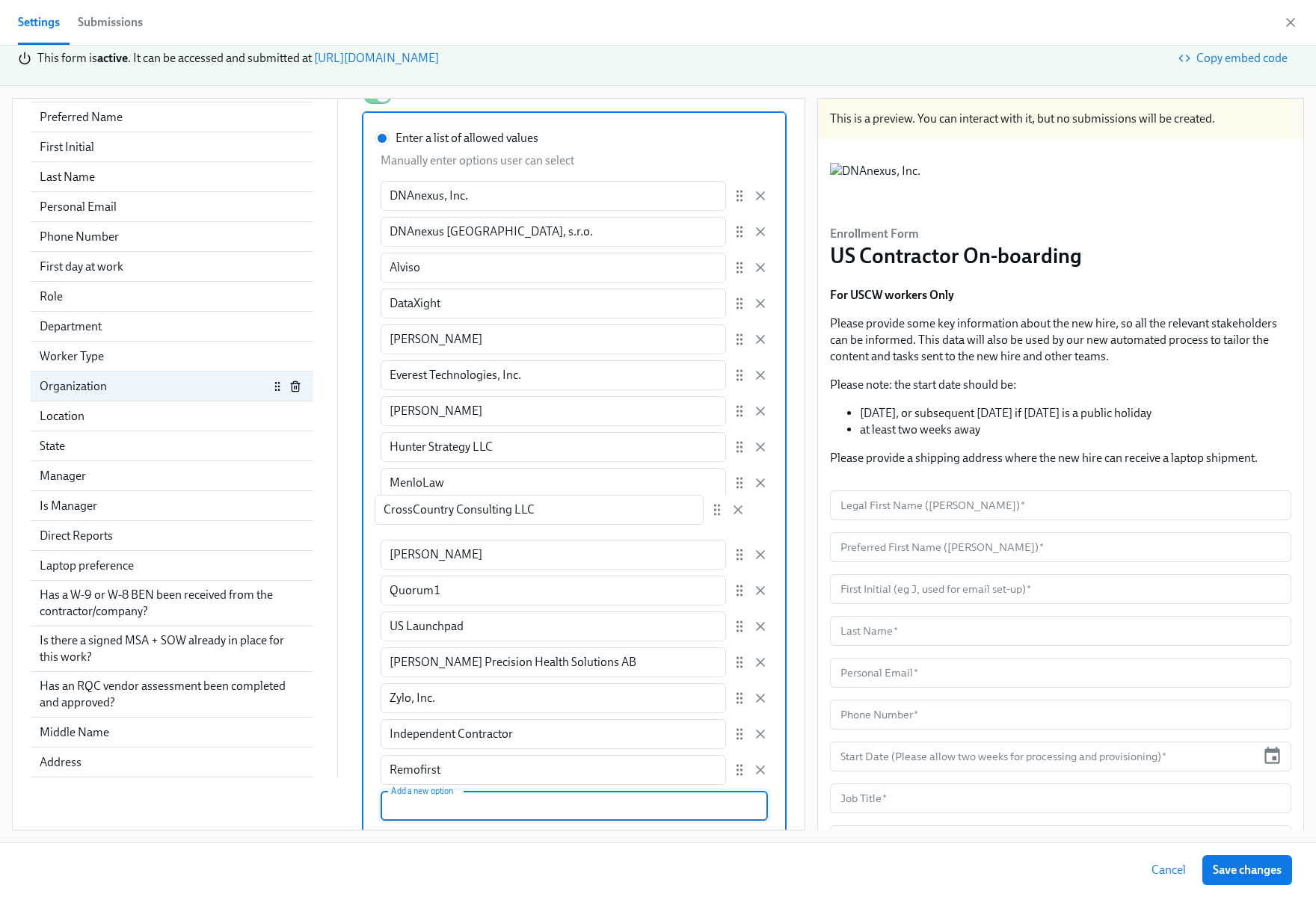
scroll to position [572, 0]
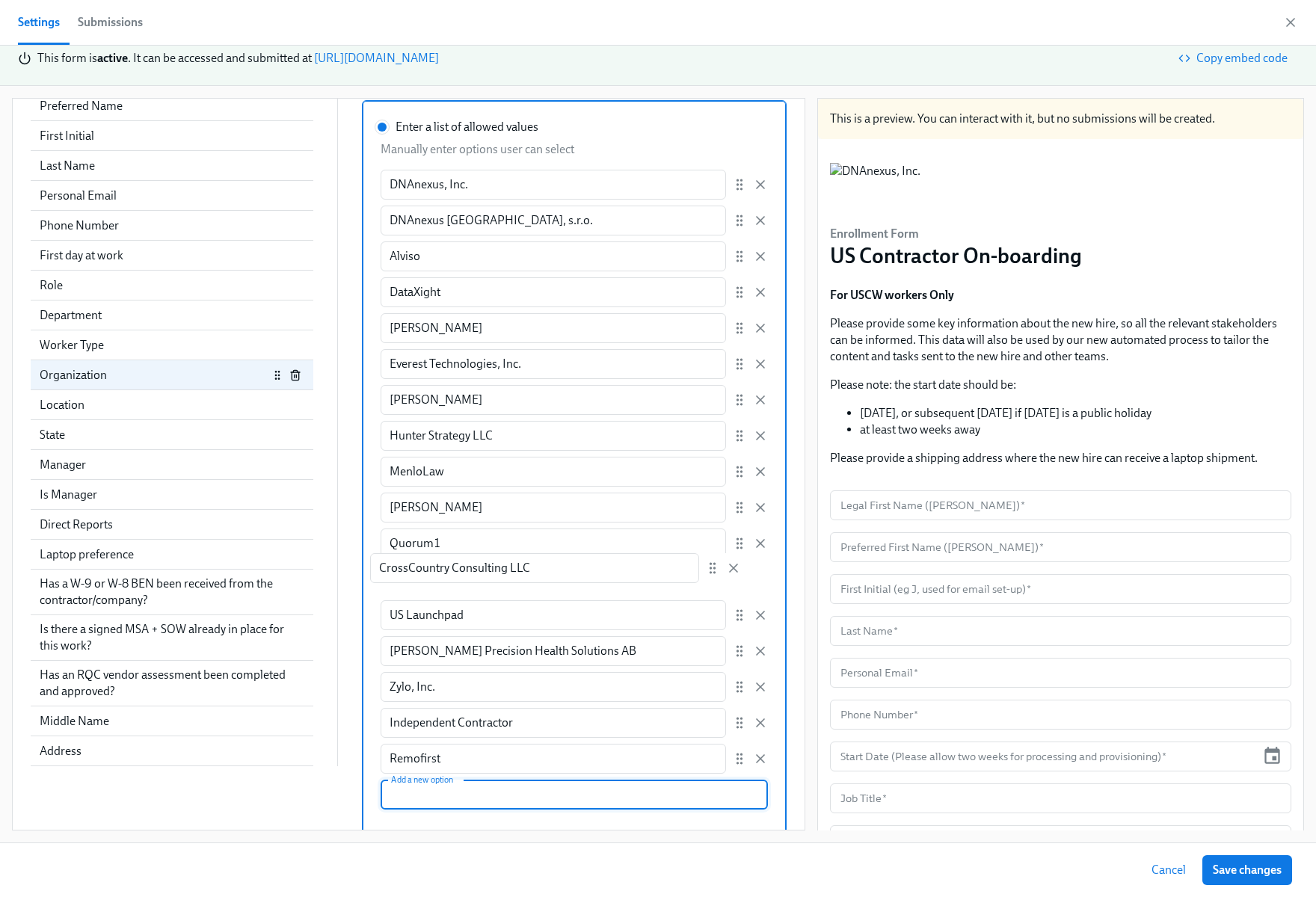
drag, startPoint x: 713, startPoint y: 779, endPoint x: 713, endPoint y: 551, distance: 228.0
click at [713, 551] on div "DNAnexus, Inc. ​ DNAnexus Czech Republic, s.r.o. ​ Alviso ​ DataXight ​ DeWinte…" at bounding box center [574, 471] width 387 height 604
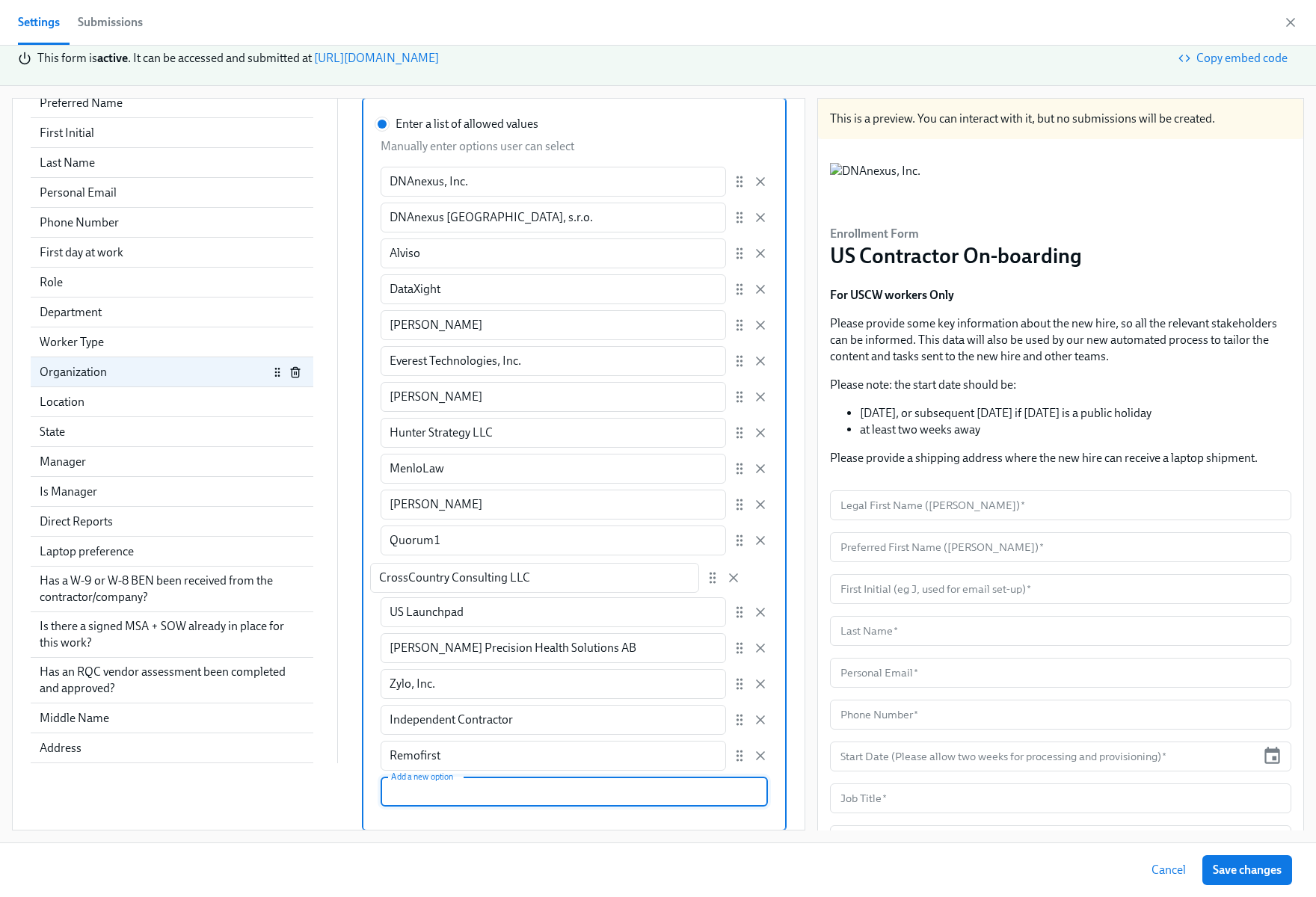
radio input "false"
type input "CrossCountry Consulting LLC"
type input "US Launchpad"
type input "[PERSON_NAME] Precision Health Solutions AB"
type input "Zylo, Inc."
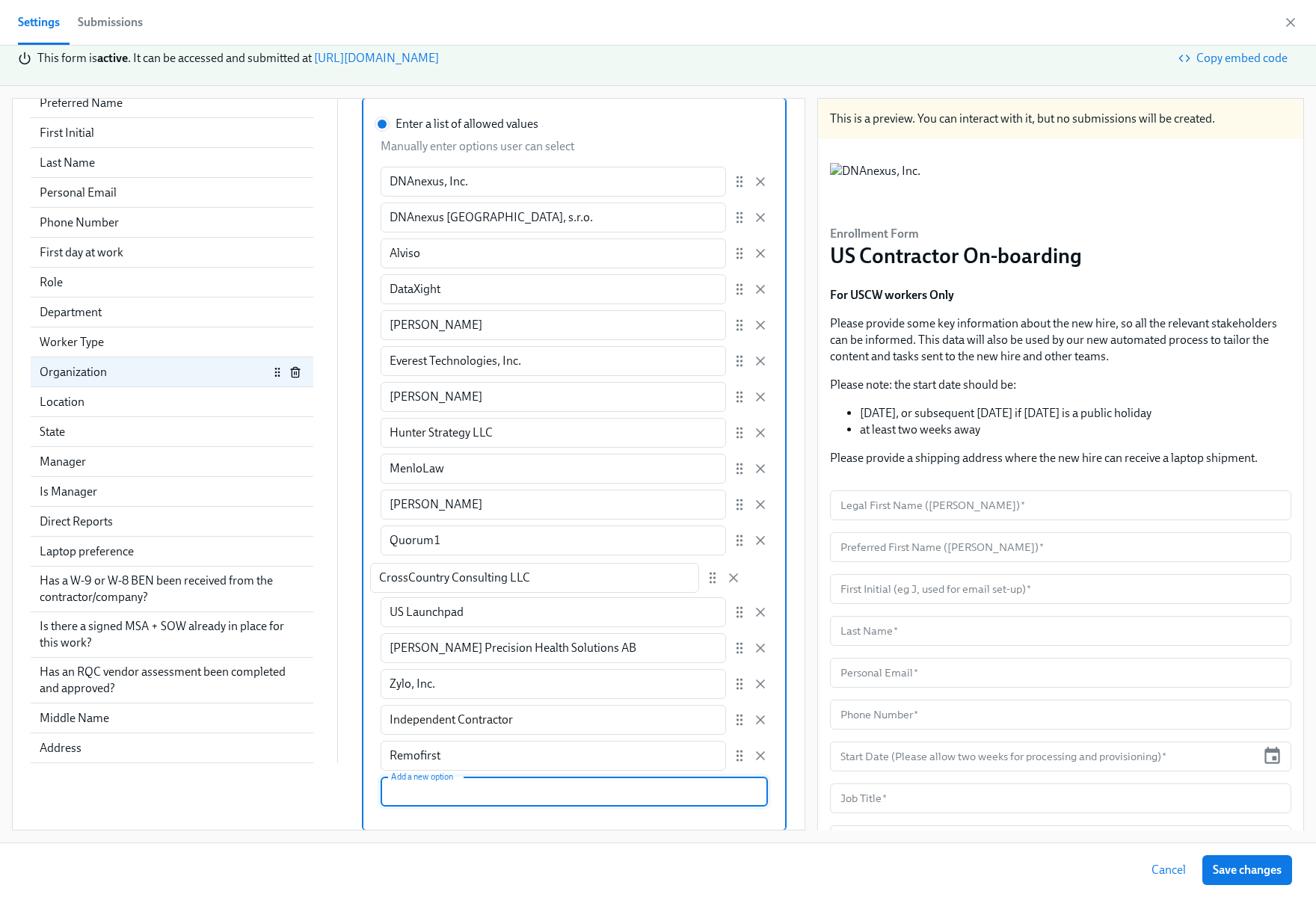
type input "Independent Contractor"
type input "Remofirst"
drag, startPoint x: 712, startPoint y: 567, endPoint x: 714, endPoint y: 526, distance: 41.0
click at [714, 526] on div "DNAnexus, Inc. ​ DNAnexus Czech Republic, s.r.o. ​ Alviso ​ DataXight ​ DeWinte…" at bounding box center [574, 468] width 387 height 604
radio input "false"
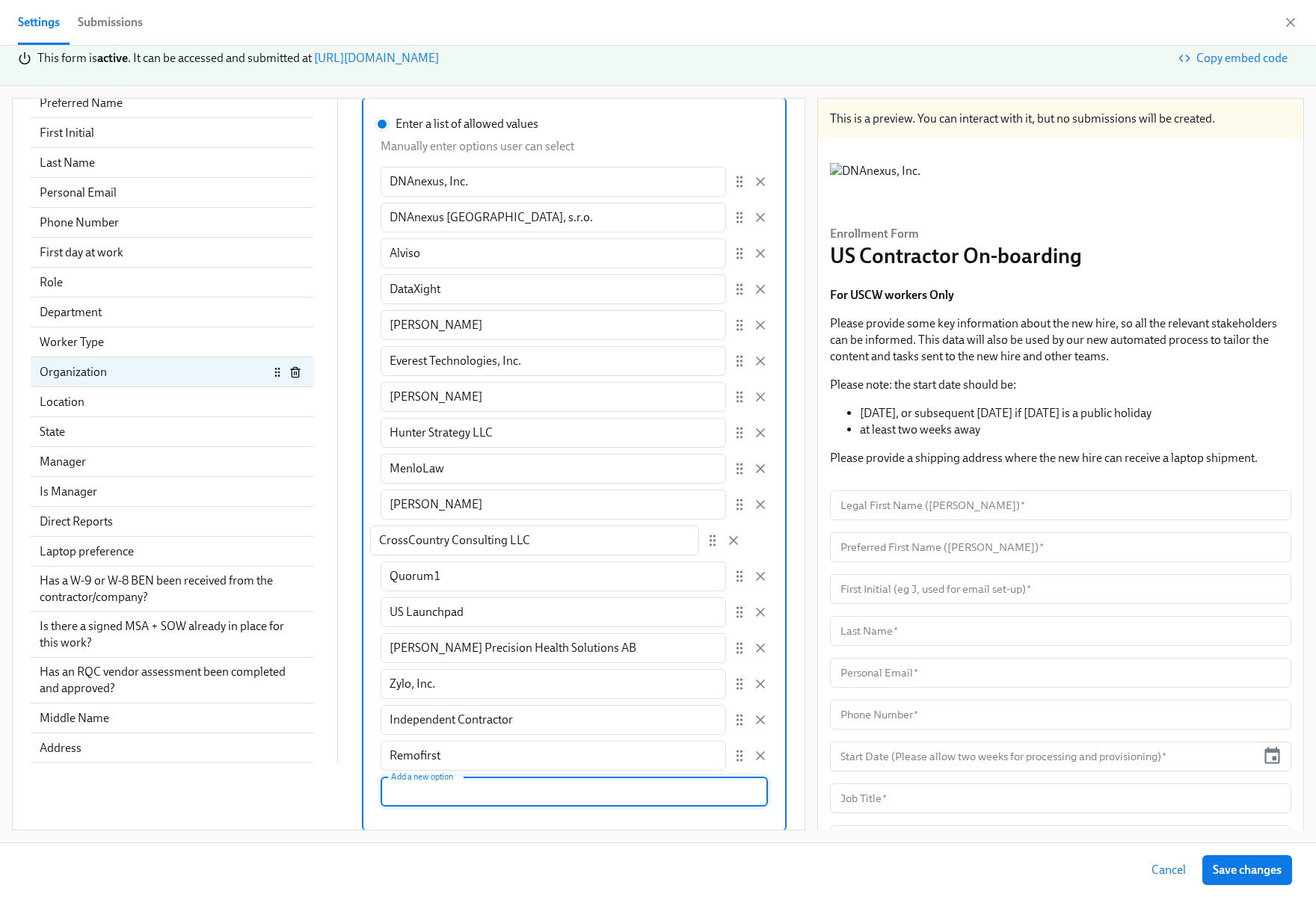
type input "CrossCountry Consulting LLC"
type input "Quorum1"
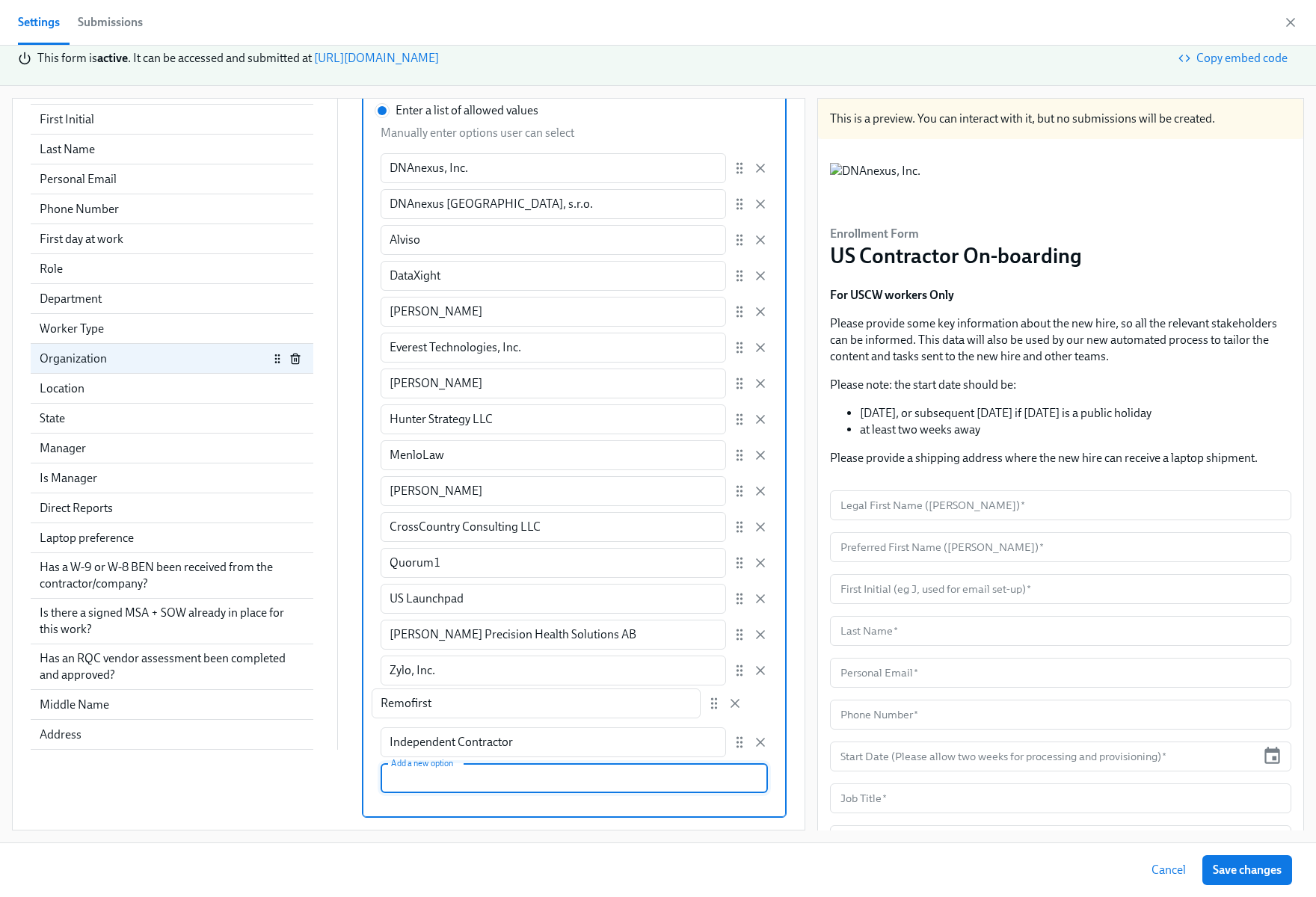
drag, startPoint x: 708, startPoint y: 739, endPoint x: 711, endPoint y: 696, distance: 43.1
click at [711, 696] on div "DNAnexus, Inc. ​ DNAnexus Czech Republic, s.r.o. ​ Alviso ​ DataXight ​ DeWinte…" at bounding box center [574, 455] width 387 height 604
radio input "false"
type input "Remofirst"
type input "Independent Contractor"
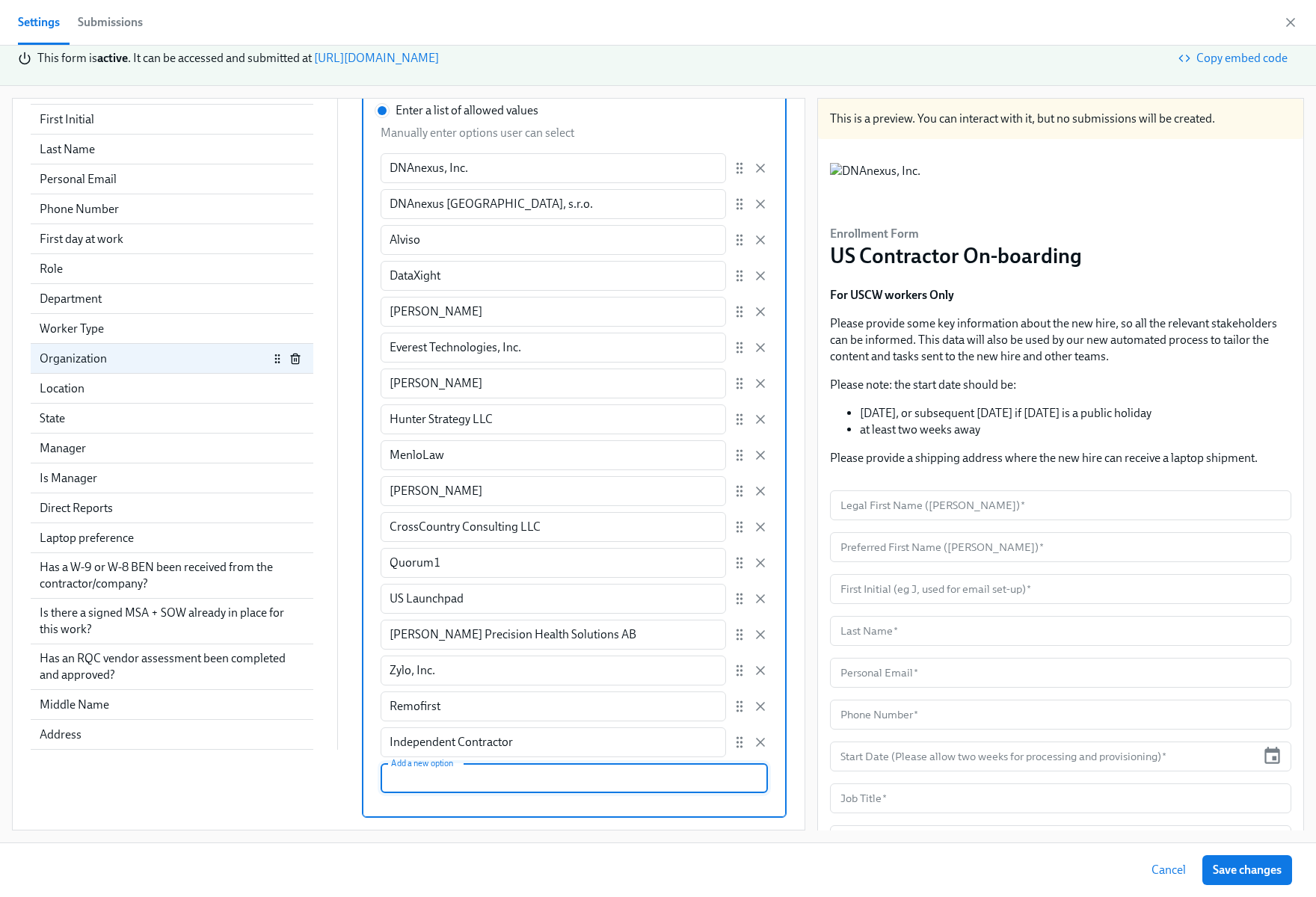
drag, startPoint x: 1238, startPoint y: 862, endPoint x: 1213, endPoint y: 864, distance: 25.1
click at [1238, 862] on span "Save changes" at bounding box center [1246, 870] width 69 height 15
radio input "false"
